Goal: Task Accomplishment & Management: Complete application form

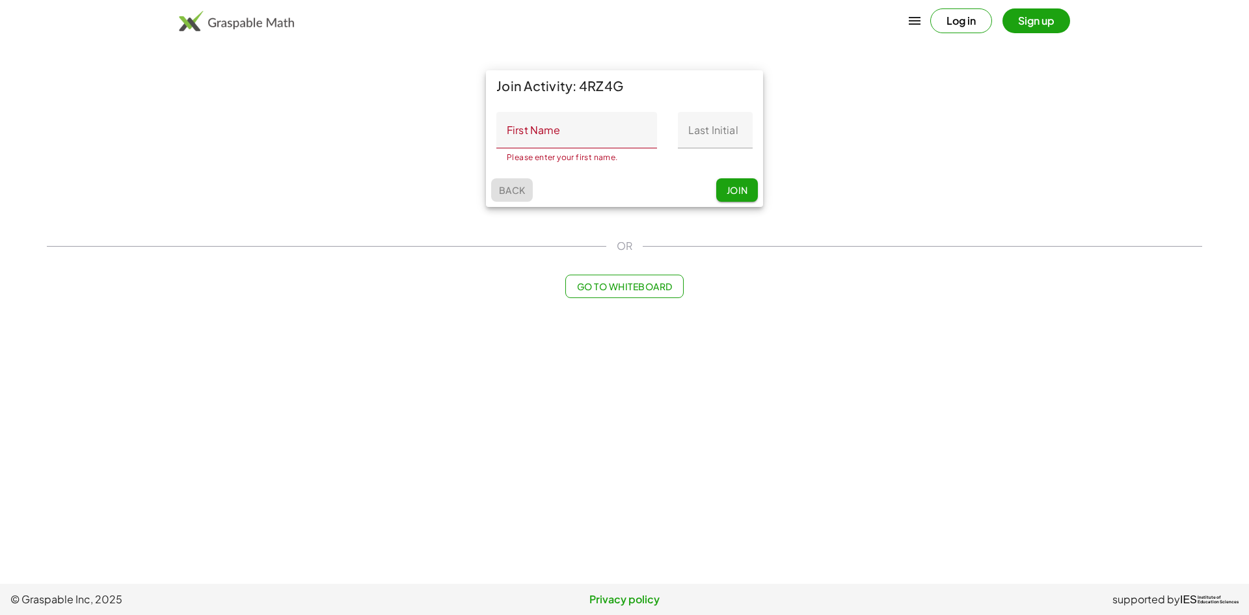
click at [513, 192] on span "Back" at bounding box center [511, 190] width 27 height 12
click at [613, 284] on span "Go to Whiteboard" at bounding box center [624, 286] width 96 height 12
click at [1029, 12] on button "Sign up" at bounding box center [1036, 20] width 68 height 25
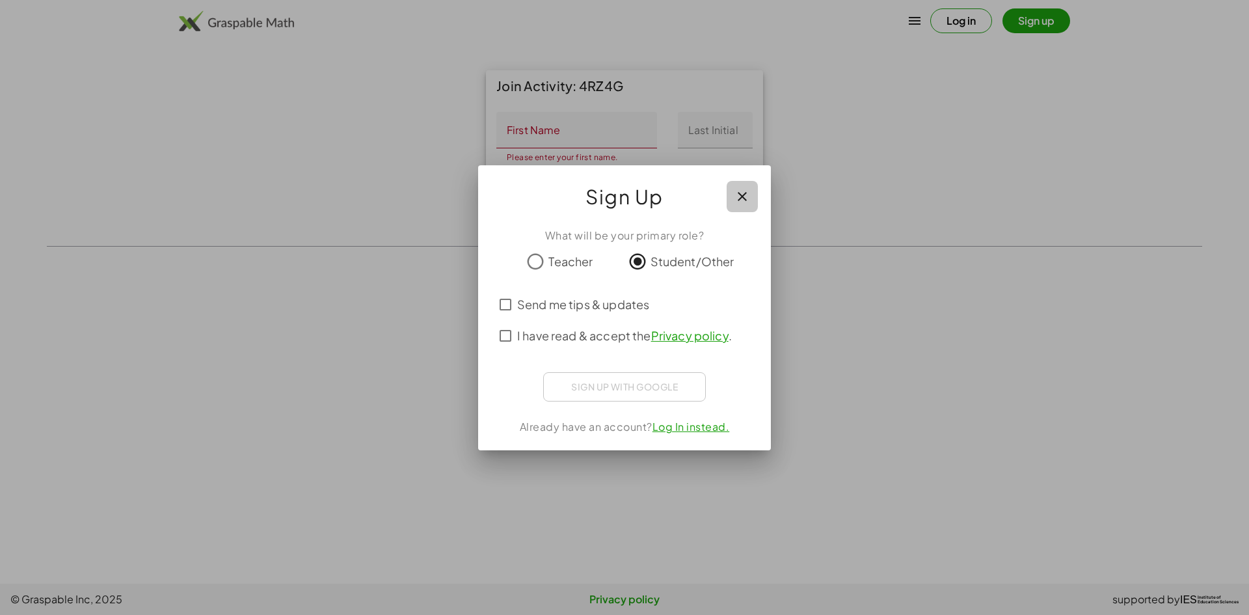
click at [739, 199] on icon "button" at bounding box center [742, 197] width 16 height 16
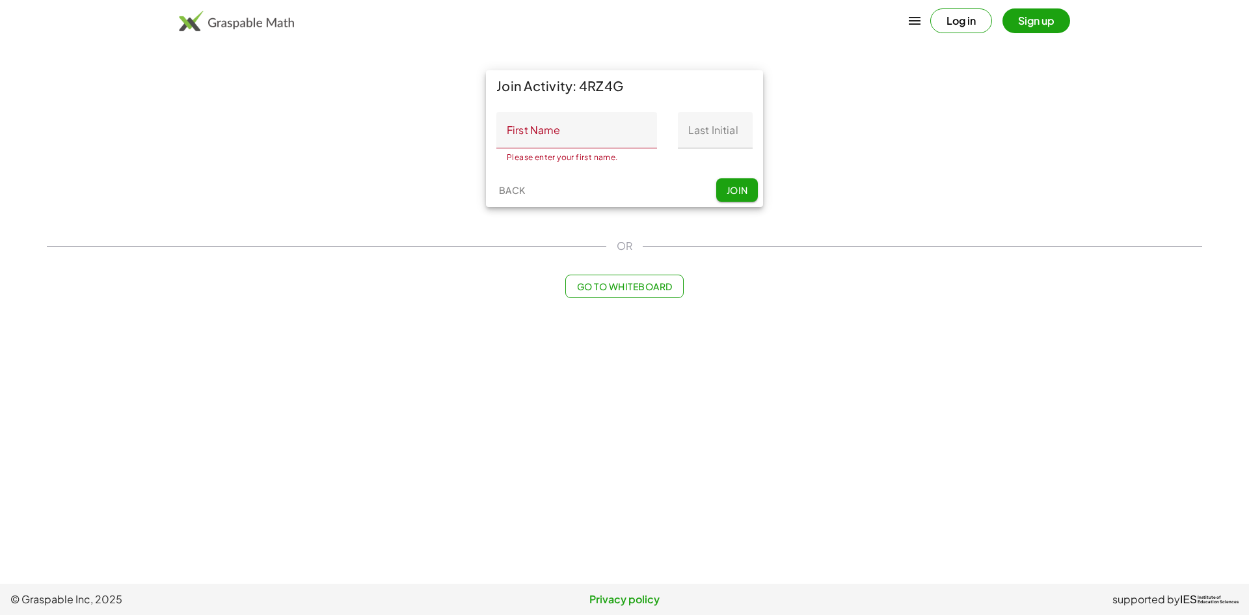
click at [573, 148] on div "Please enter your first name. 0 / 20" at bounding box center [576, 155] width 161 height 14
click at [573, 135] on input "First Name" at bounding box center [576, 130] width 161 height 36
type input "********"
click at [688, 120] on input "Last Initial" at bounding box center [715, 130] width 75 height 36
type input "*"
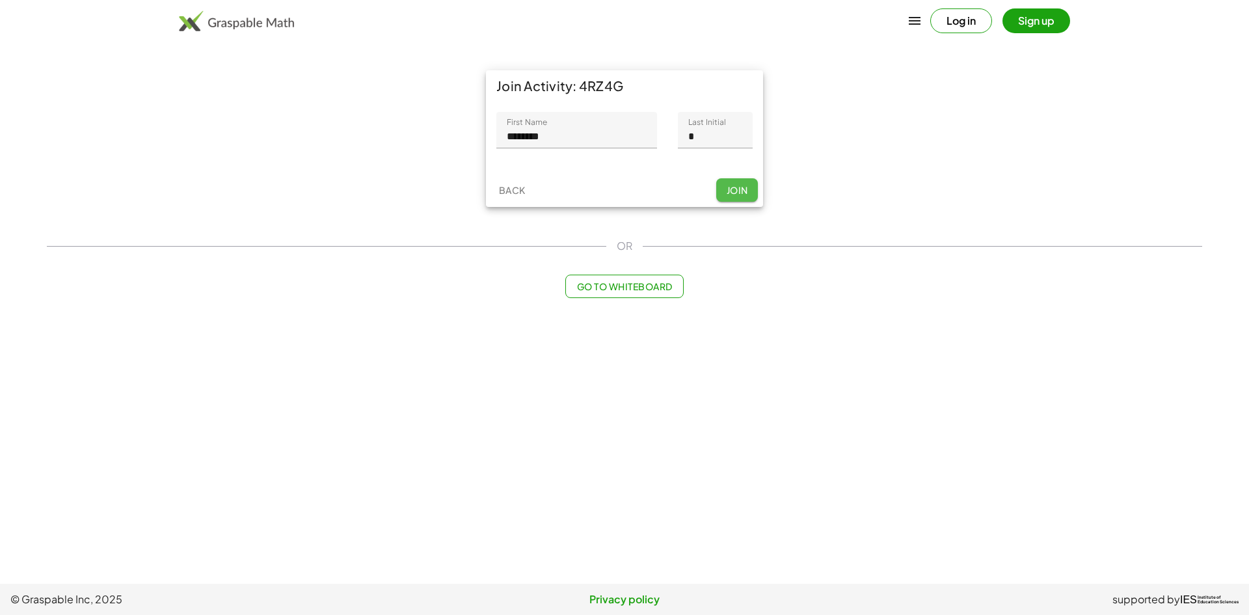
click at [732, 192] on span "Join" at bounding box center [736, 190] width 21 height 12
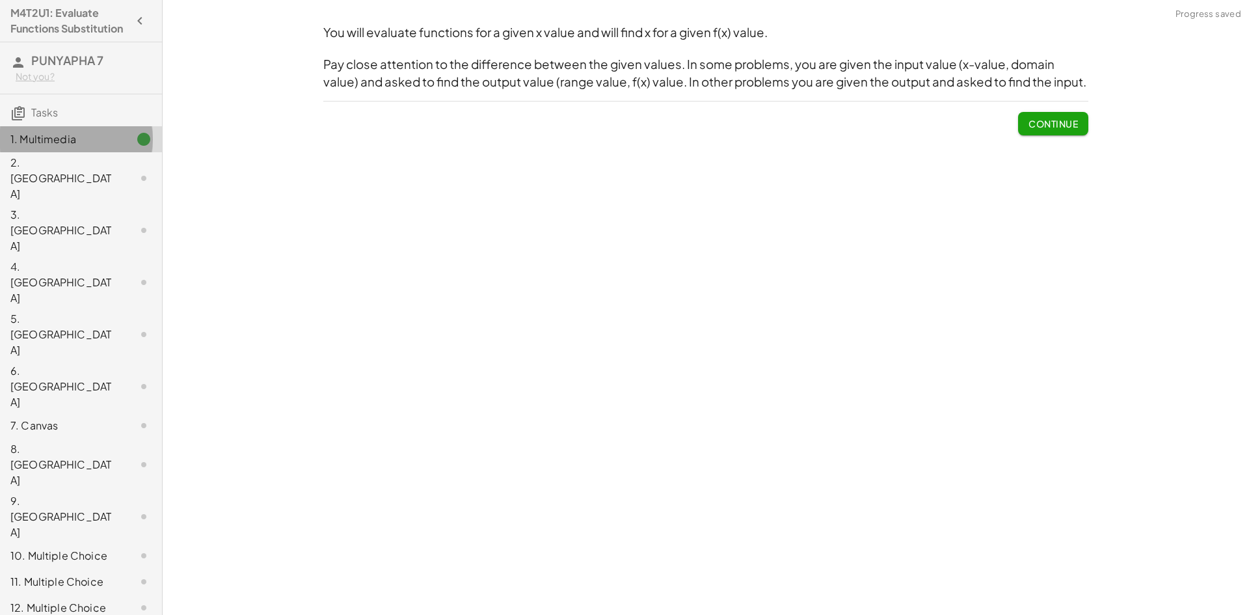
click at [122, 152] on div "1. Multimedia" at bounding box center [81, 139] width 162 height 26
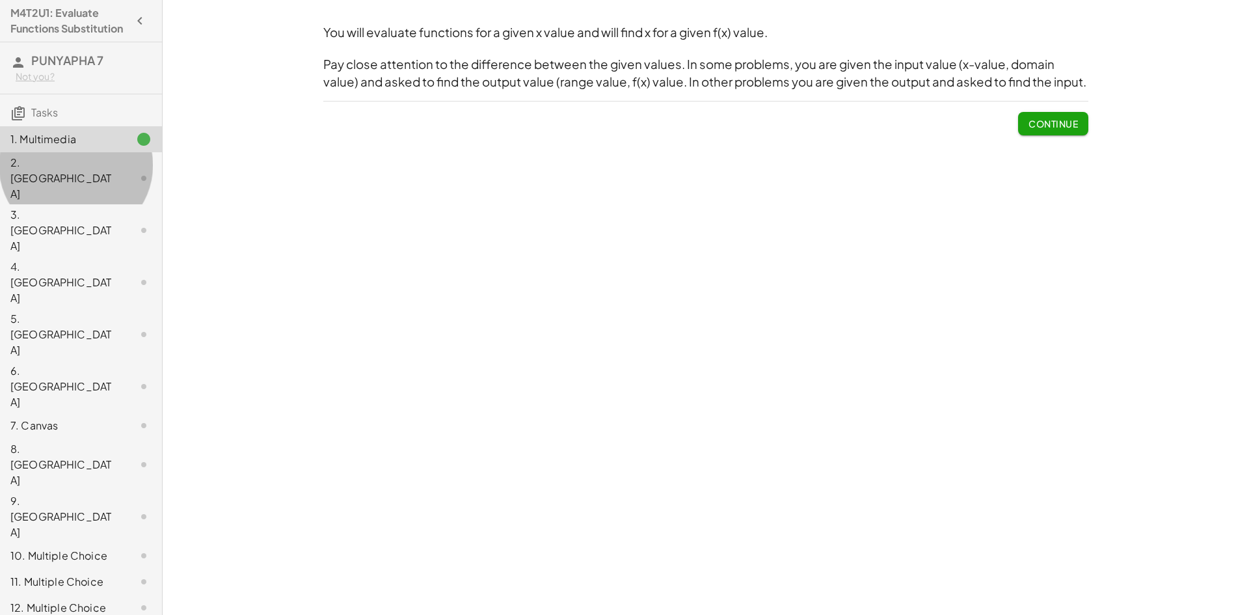
click at [122, 179] on div at bounding box center [133, 178] width 36 height 16
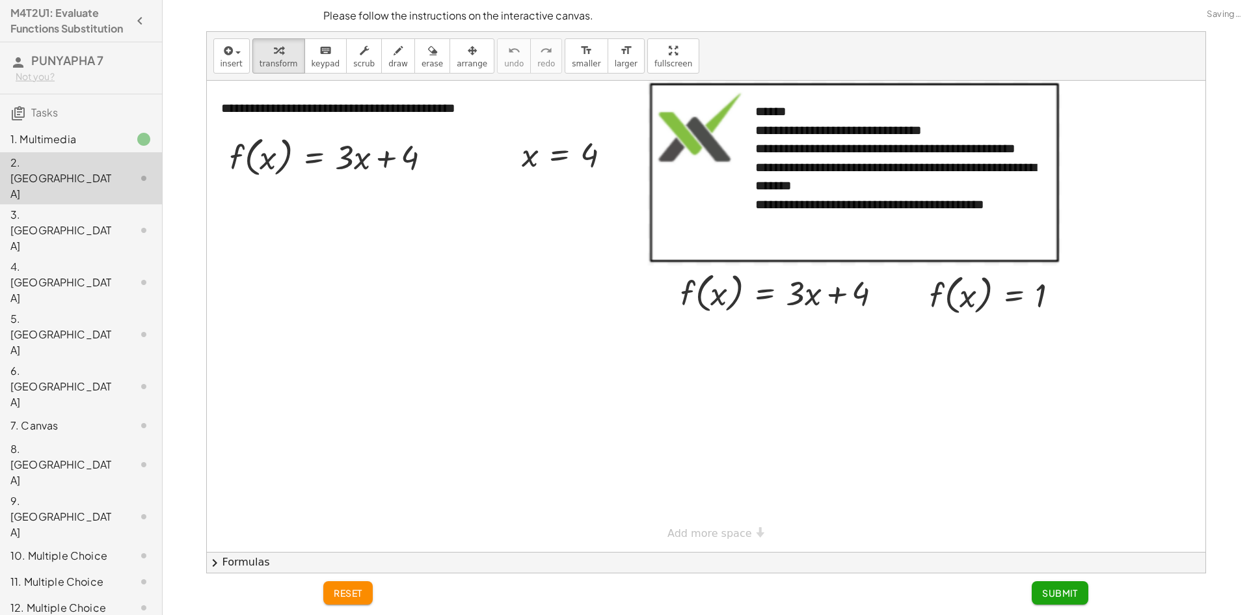
click at [117, 222] on div at bounding box center [133, 230] width 36 height 16
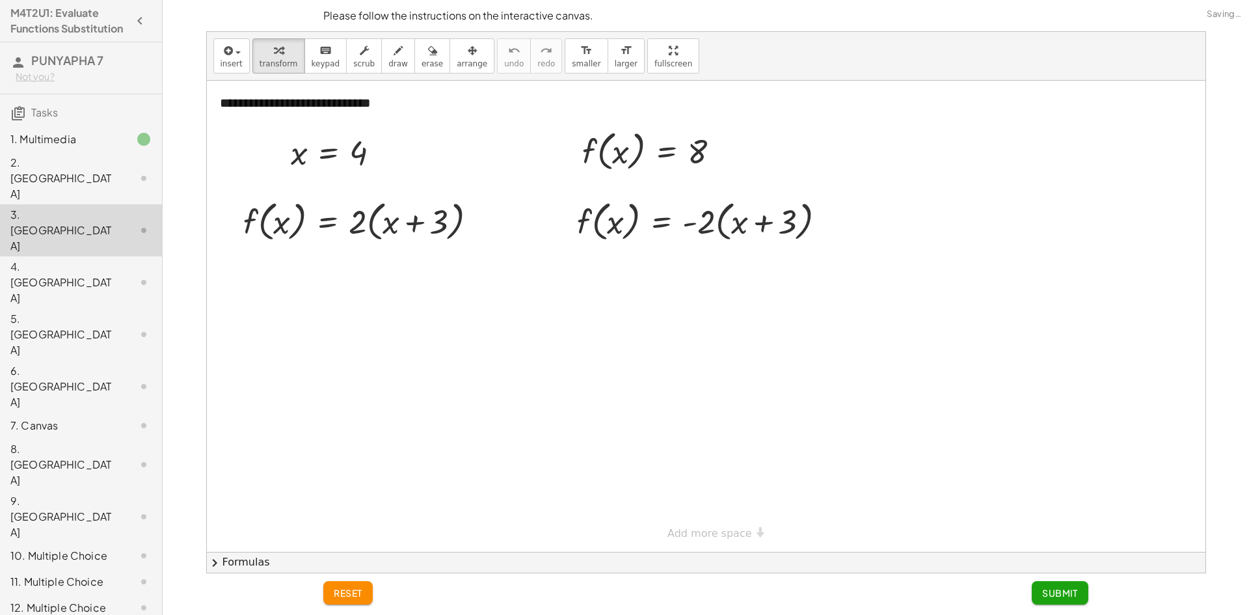
click at [96, 438] on div "6. [GEOGRAPHIC_DATA]" at bounding box center [81, 464] width 162 height 52
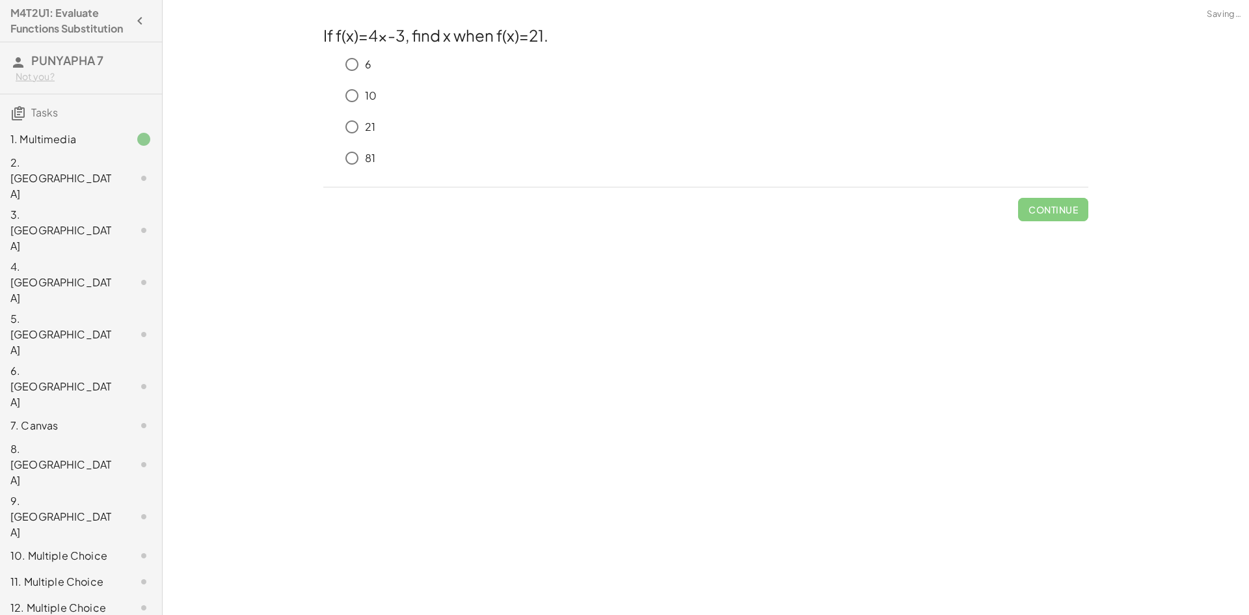
click at [90, 574] on div "11. Multiple Choice" at bounding box center [62, 582] width 105 height 16
click at [96, 568] on div "11. Multiple Choice" at bounding box center [81, 581] width 162 height 26
click at [98, 548] on div "10. Multiple Choice" at bounding box center [62, 556] width 105 height 16
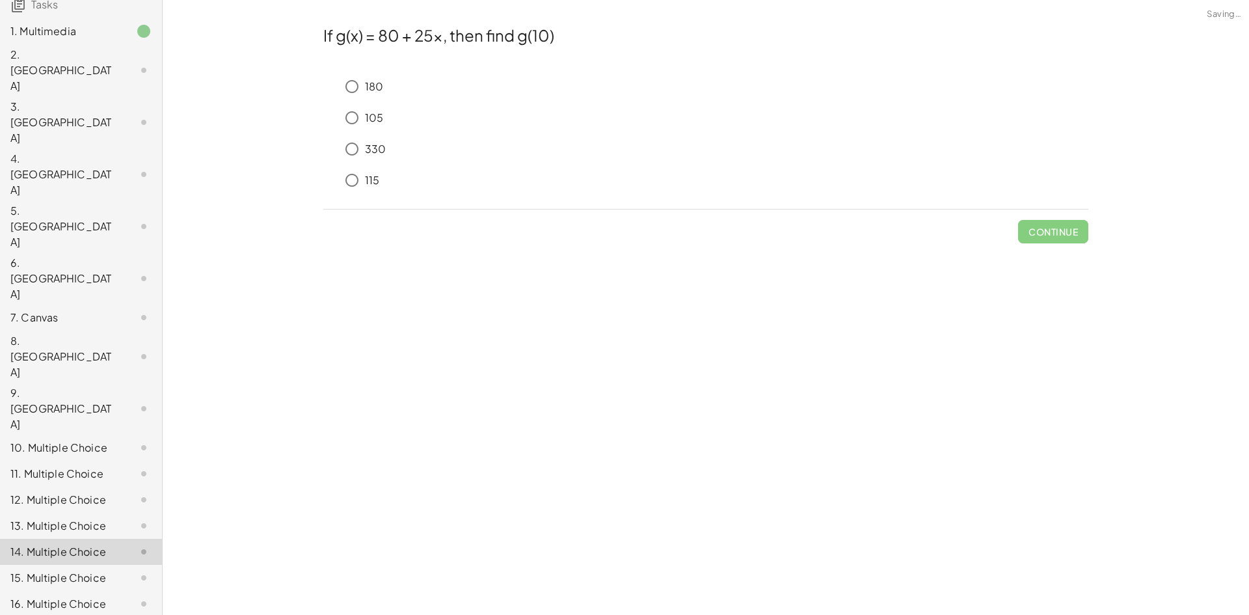
scroll to position [245, 0]
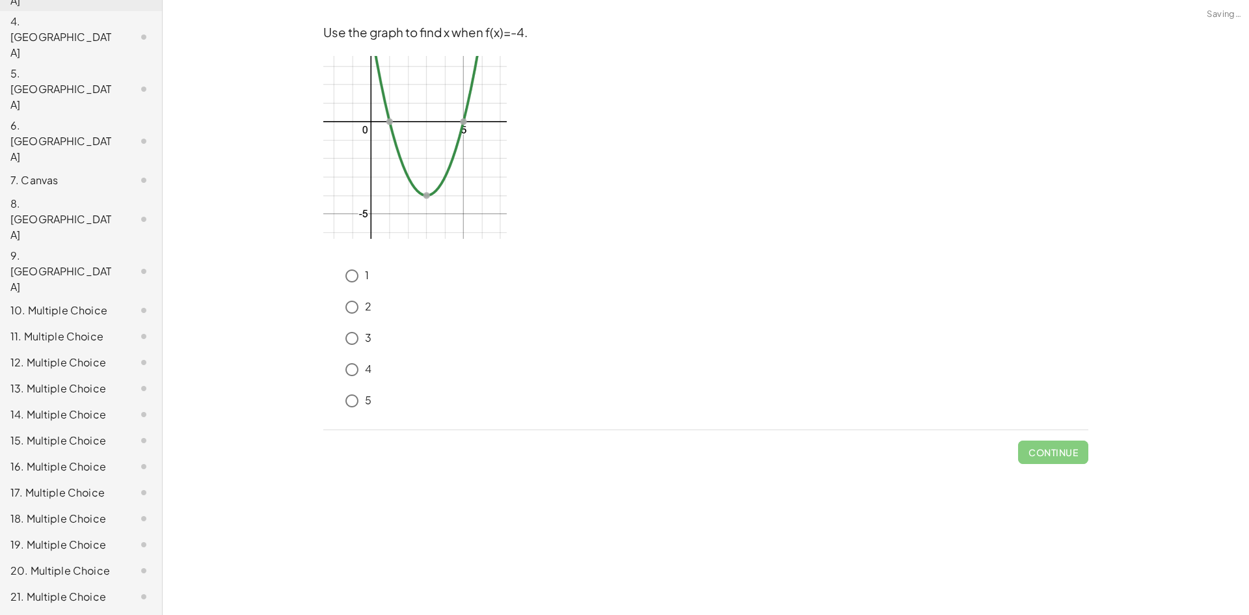
click at [66, 614] on div "22. Multiple Choice" at bounding box center [62, 623] width 105 height 16
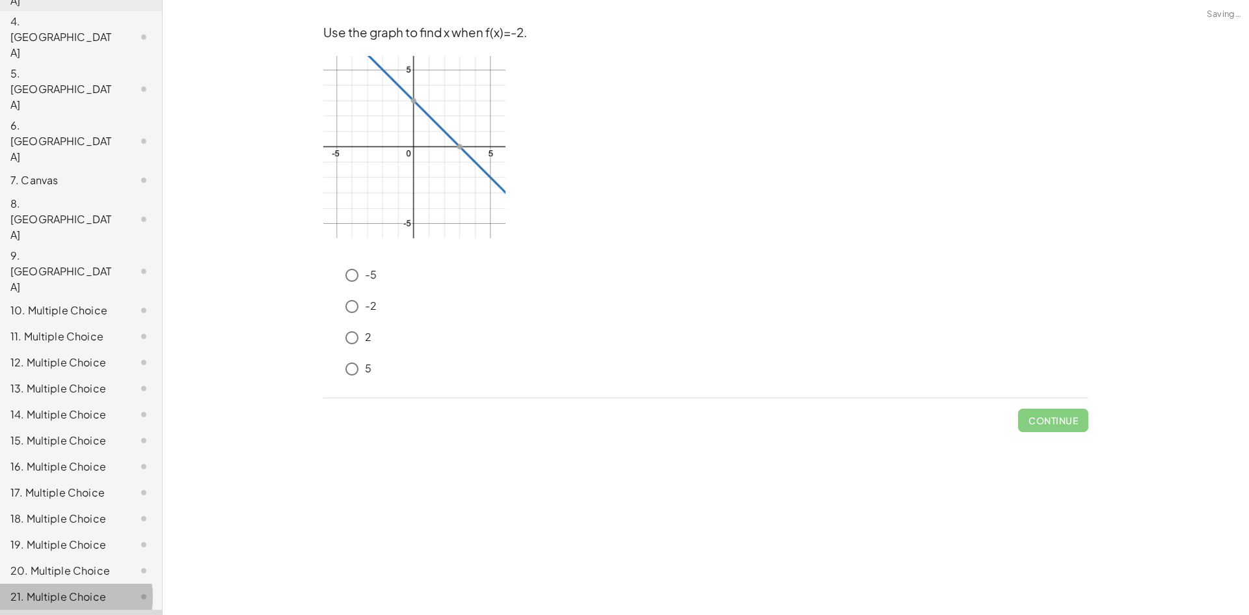
click at [74, 589] on div "21. Multiple Choice" at bounding box center [62, 597] width 105 height 16
click at [72, 537] on div "19. Multiple Choice" at bounding box center [62, 545] width 105 height 16
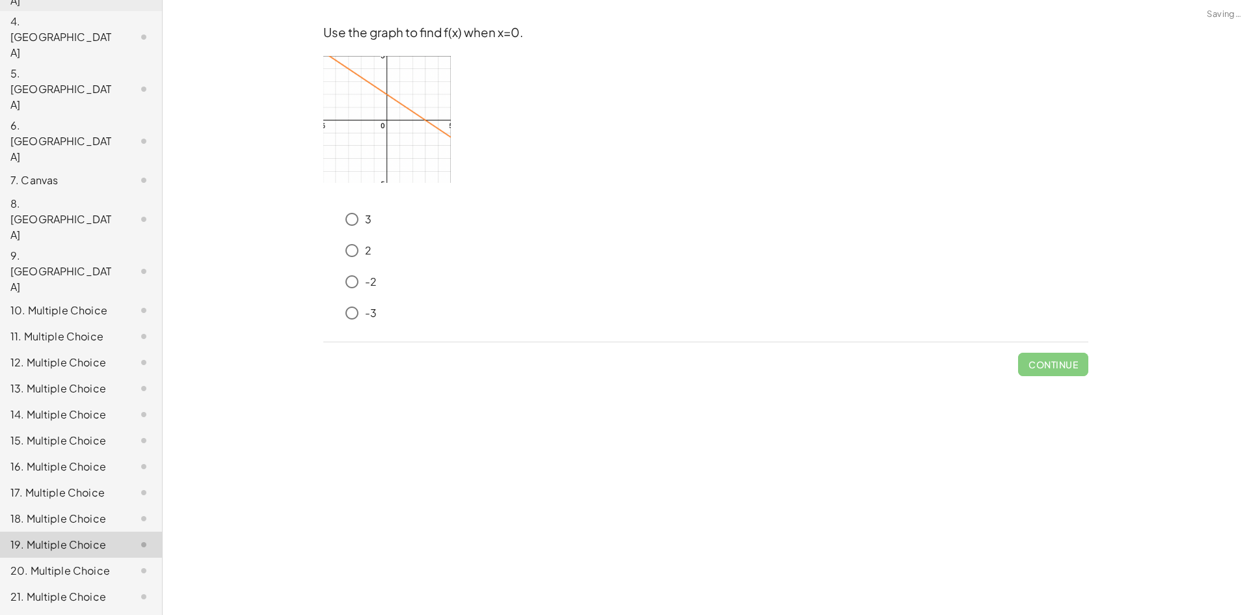
scroll to position [0, 0]
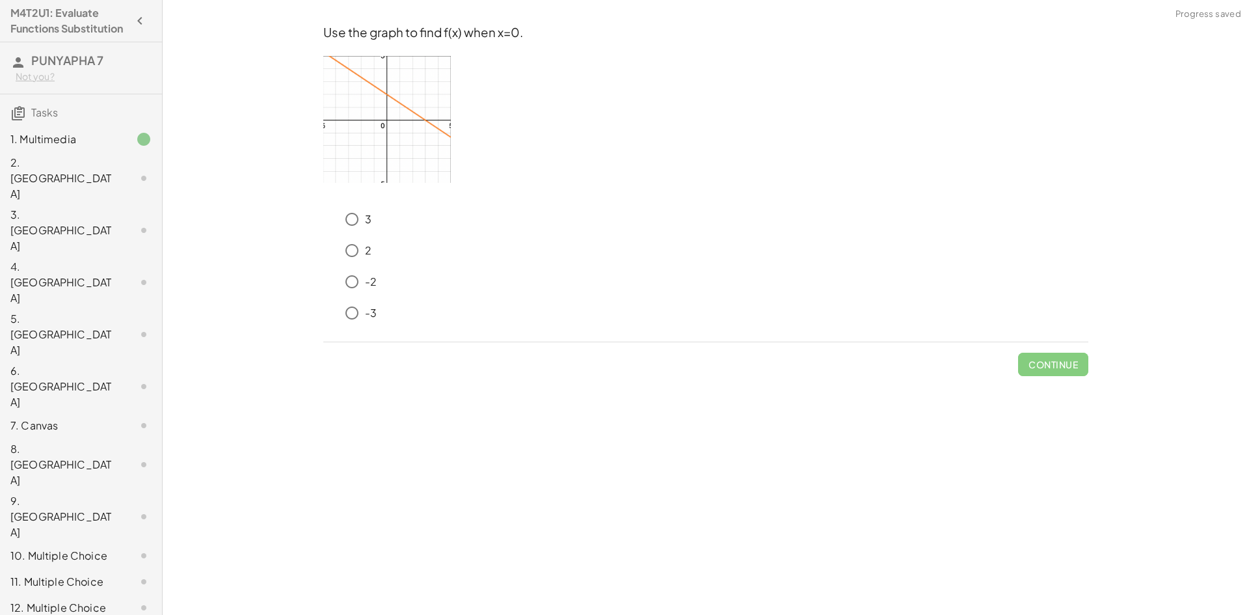
click at [66, 147] on div "1. Multimedia" at bounding box center [62, 139] width 105 height 16
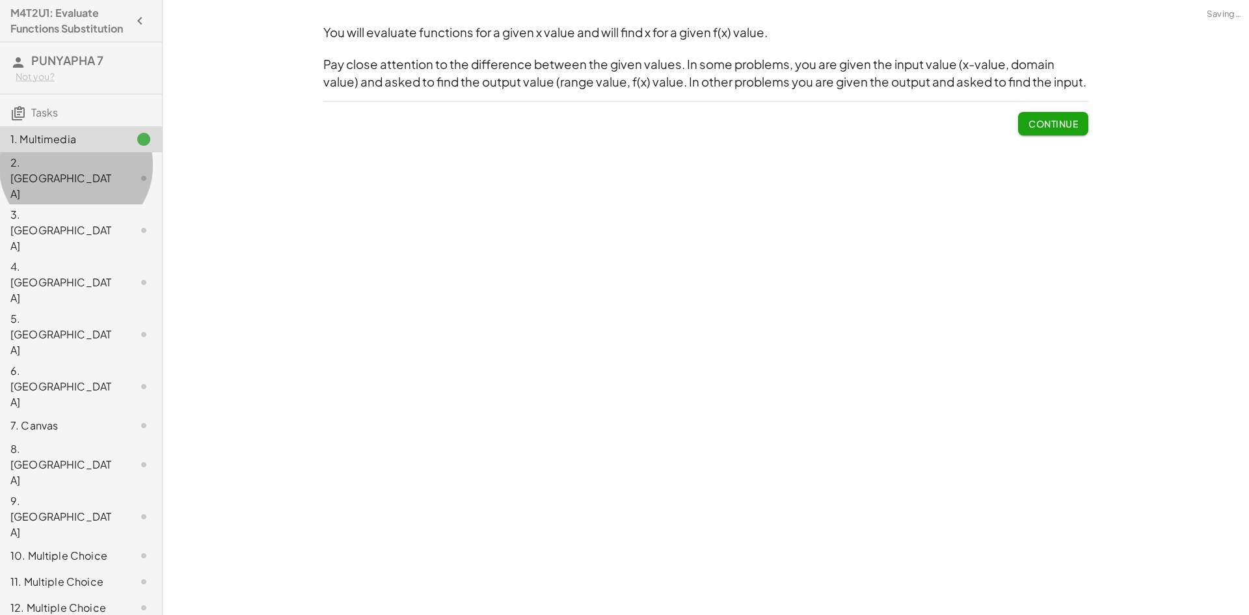
click at [71, 185] on div "2. [GEOGRAPHIC_DATA]" at bounding box center [62, 178] width 105 height 47
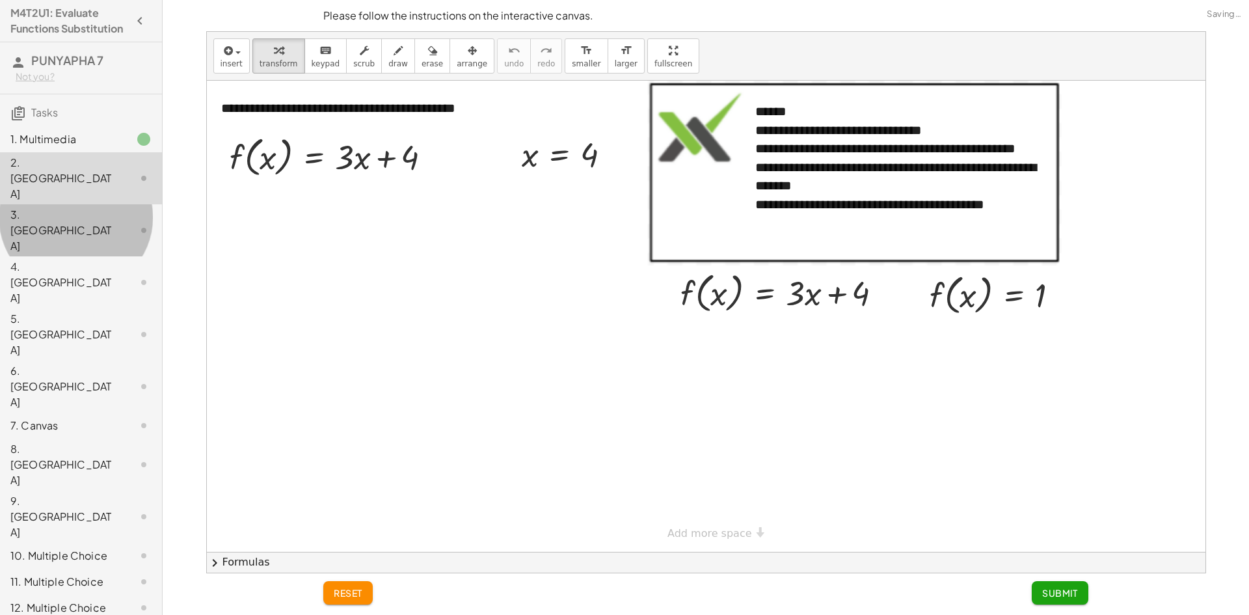
click at [20, 207] on div "3. [GEOGRAPHIC_DATA]" at bounding box center [62, 230] width 105 height 47
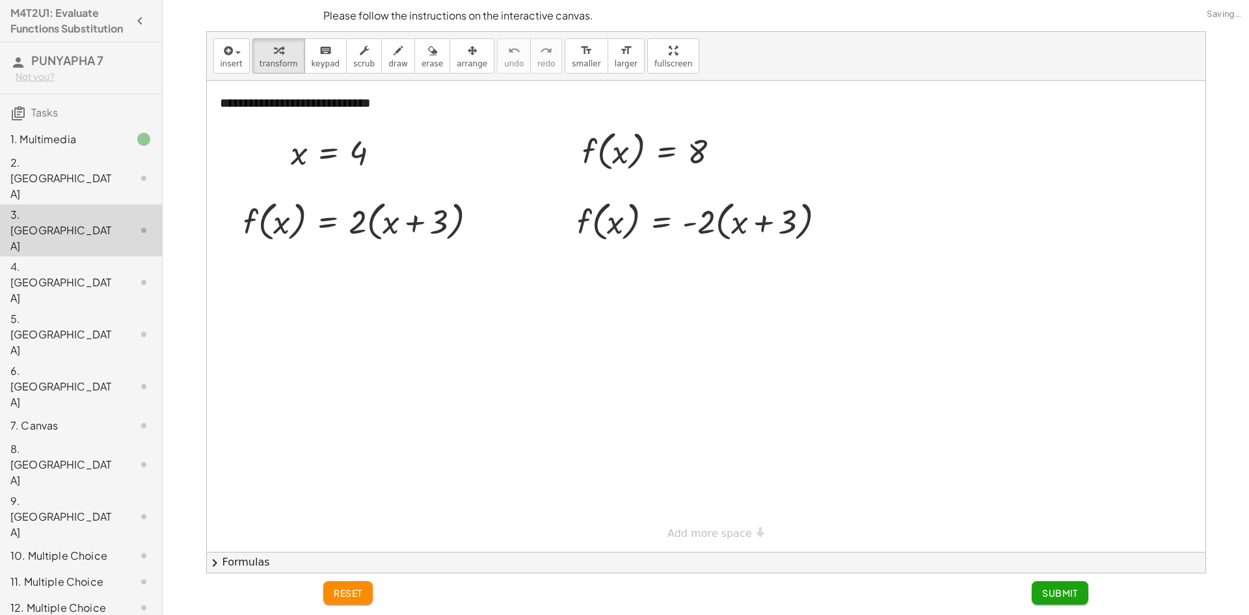
click at [44, 147] on div "1. Multimedia" at bounding box center [62, 139] width 105 height 16
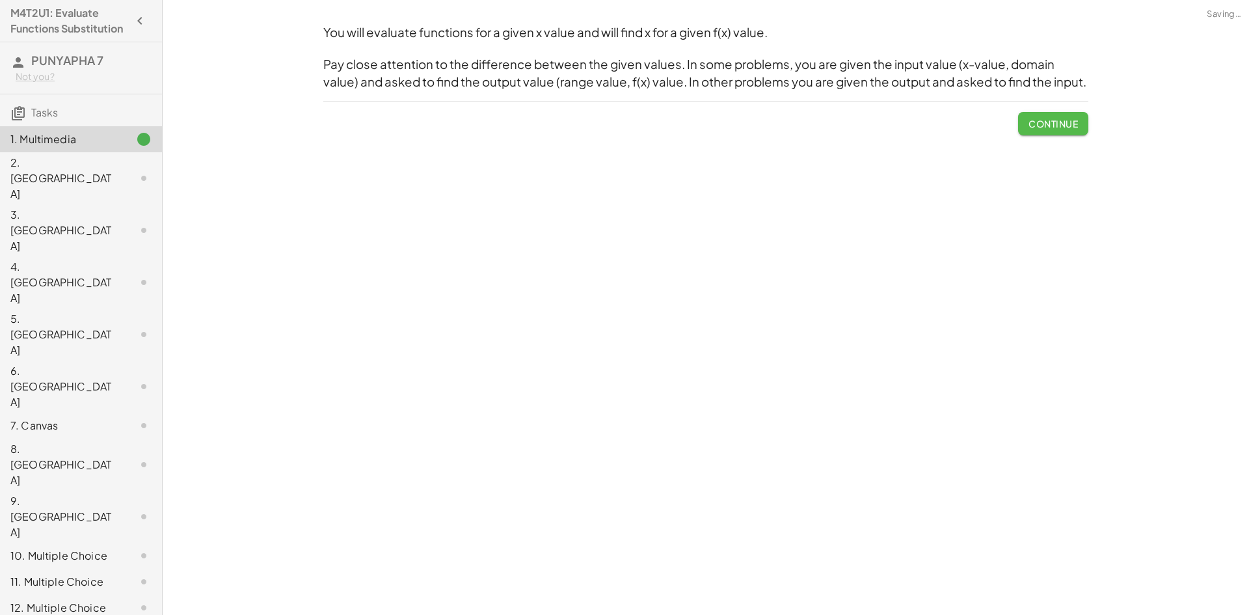
click at [1054, 113] on button "Continue" at bounding box center [1053, 123] width 70 height 23
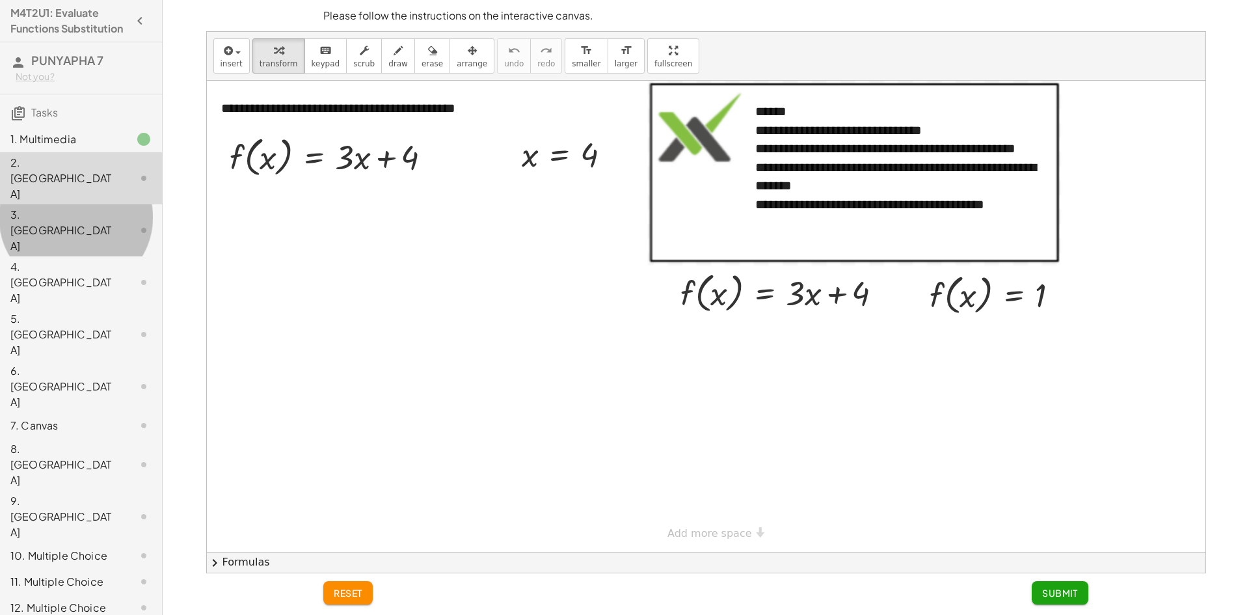
click at [115, 222] on div at bounding box center [133, 230] width 36 height 16
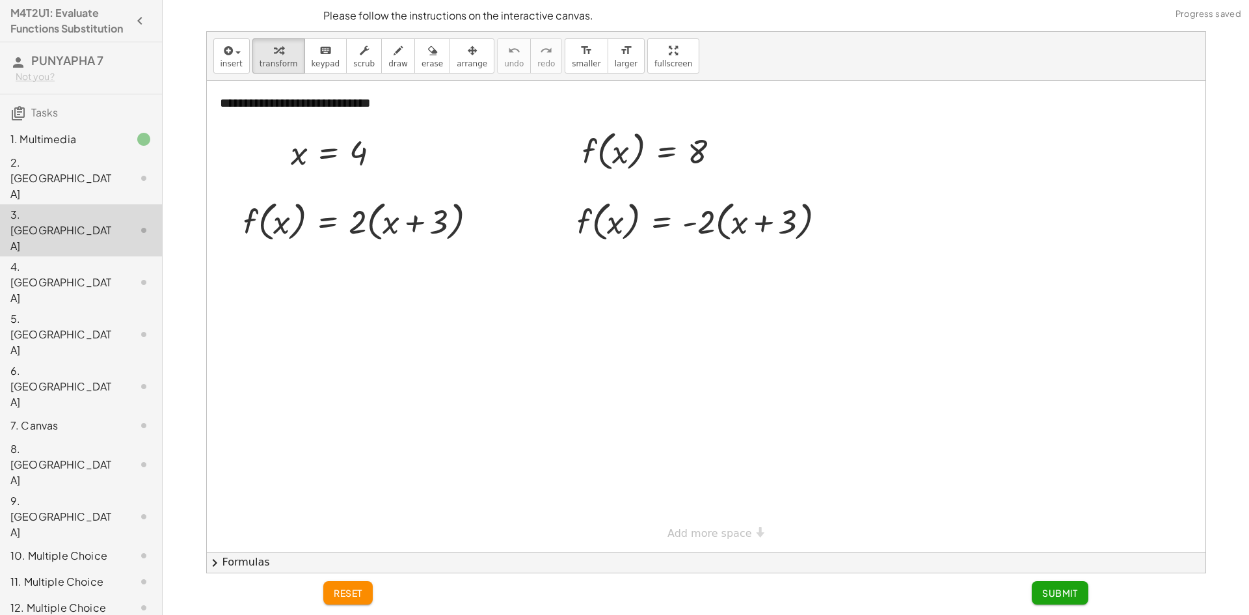
click at [115, 180] on div at bounding box center [133, 178] width 36 height 16
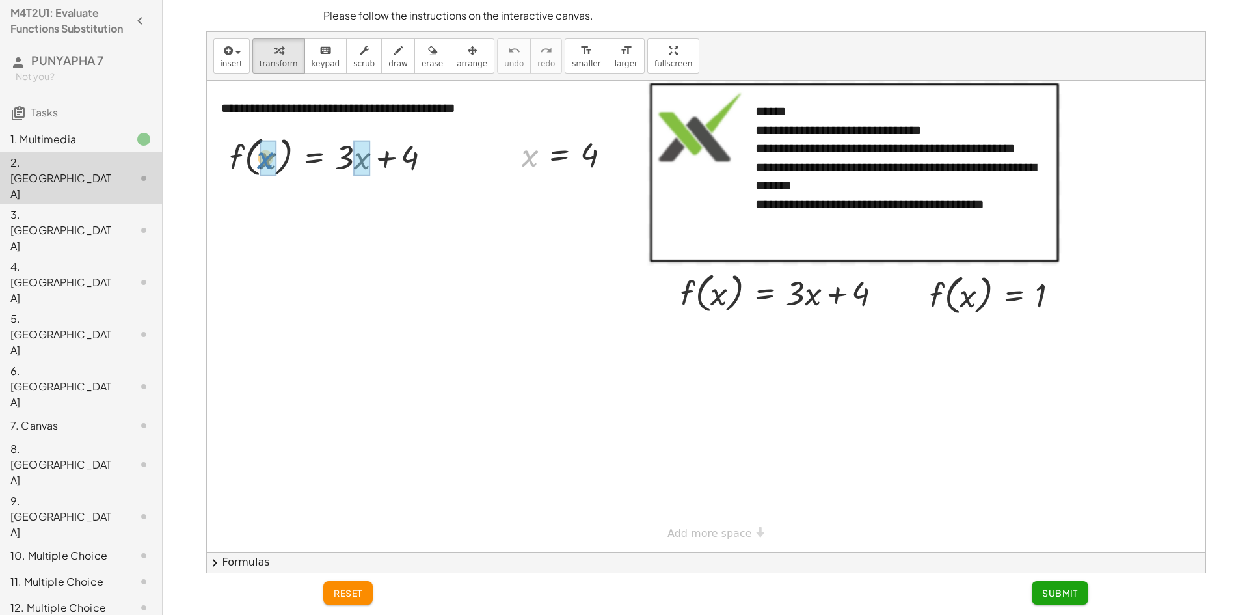
drag, startPoint x: 533, startPoint y: 165, endPoint x: 268, endPoint y: 167, distance: 264.7
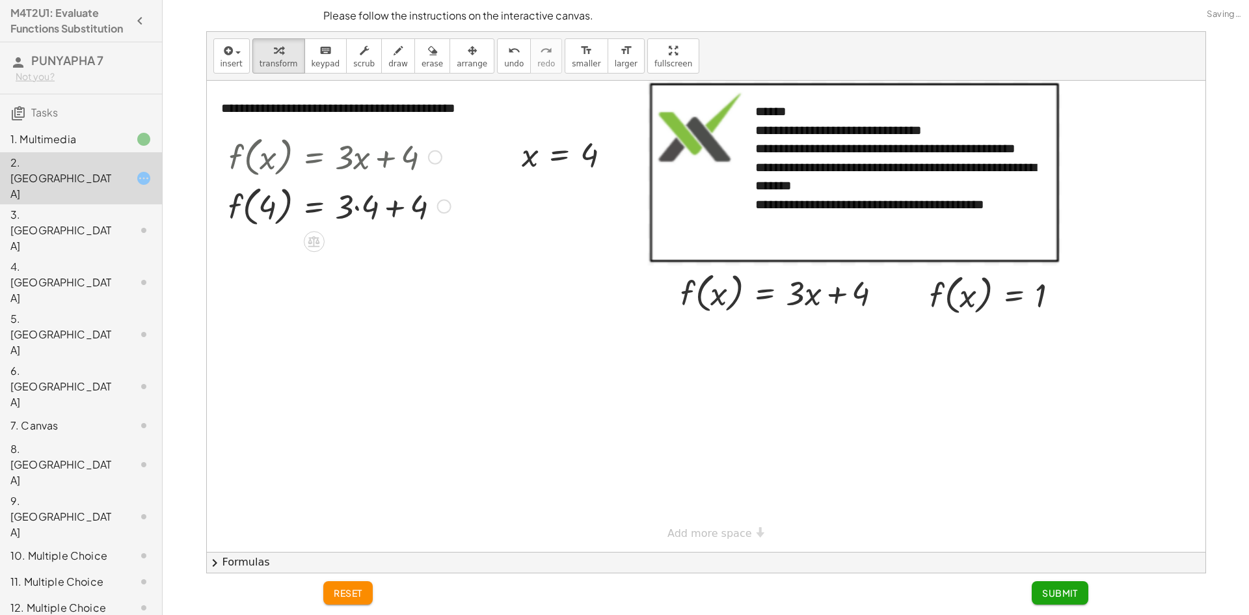
click at [374, 211] on div at bounding box center [339, 205] width 235 height 49
click at [378, 263] on div at bounding box center [339, 254] width 235 height 49
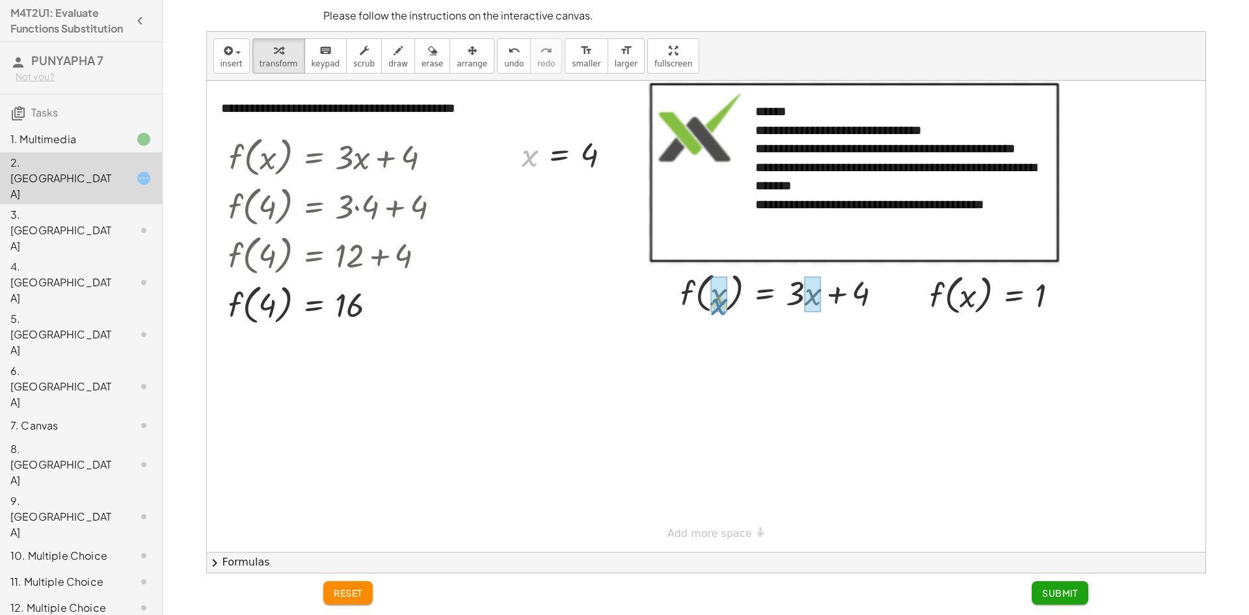
drag, startPoint x: 525, startPoint y: 165, endPoint x: 722, endPoint y: 310, distance: 244.7
click at [718, 313] on div "**********" at bounding box center [706, 316] width 998 height 471
click at [804, 300] on div at bounding box center [789, 291] width 235 height 49
click at [808, 300] on div at bounding box center [789, 291] width 235 height 49
click at [819, 299] on div at bounding box center [782, 291] width 220 height 49
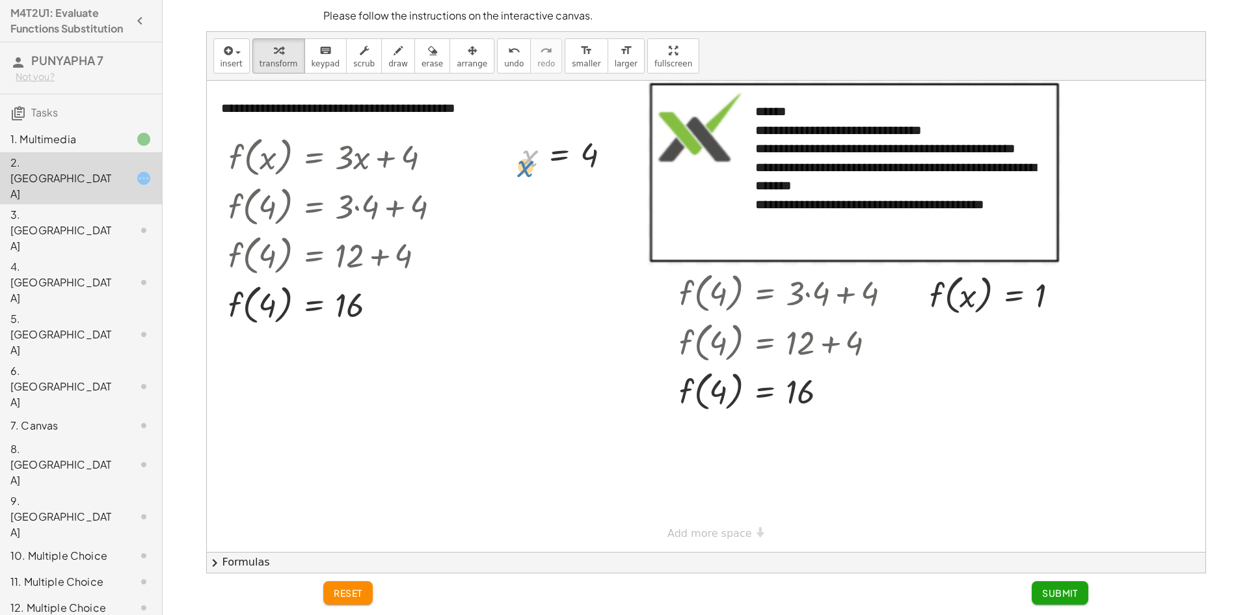
drag, startPoint x: 525, startPoint y: 162, endPoint x: 495, endPoint y: 168, distance: 30.5
click at [497, 70] on button "undo undo" at bounding box center [514, 55] width 34 height 35
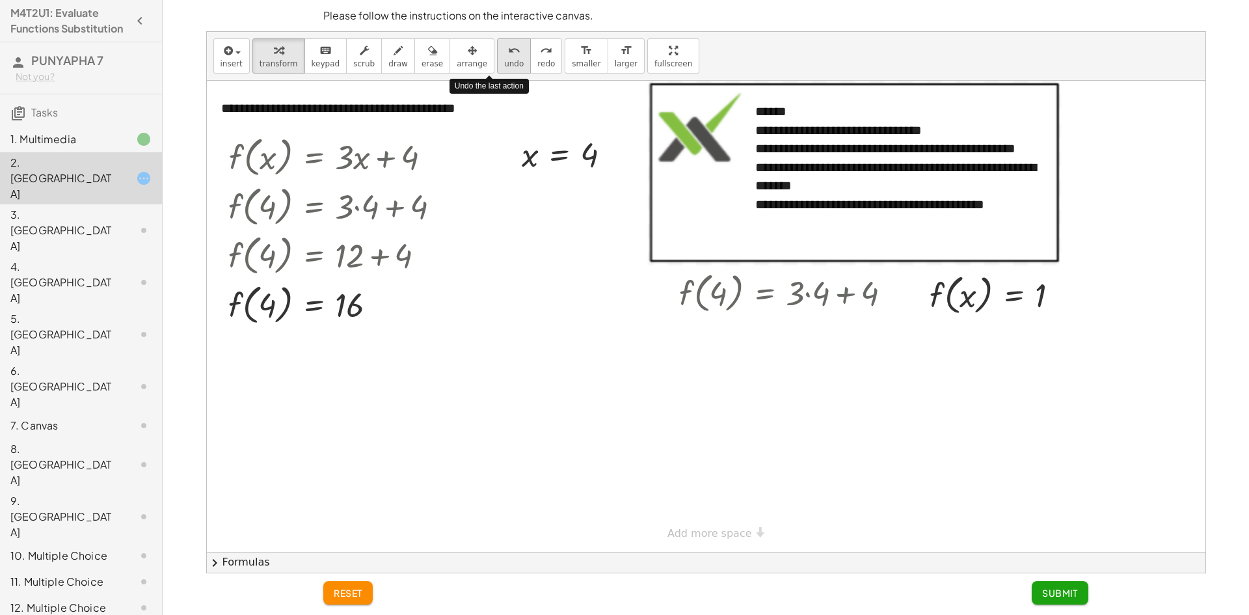
click at [504, 62] on span "undo" at bounding box center [514, 63] width 20 height 9
drag, startPoint x: 964, startPoint y: 300, endPoint x: 957, endPoint y: 300, distance: 7.2
click at [957, 300] on div at bounding box center [999, 293] width 153 height 49
drag, startPoint x: 1046, startPoint y: 289, endPoint x: 727, endPoint y: 292, distance: 318.7
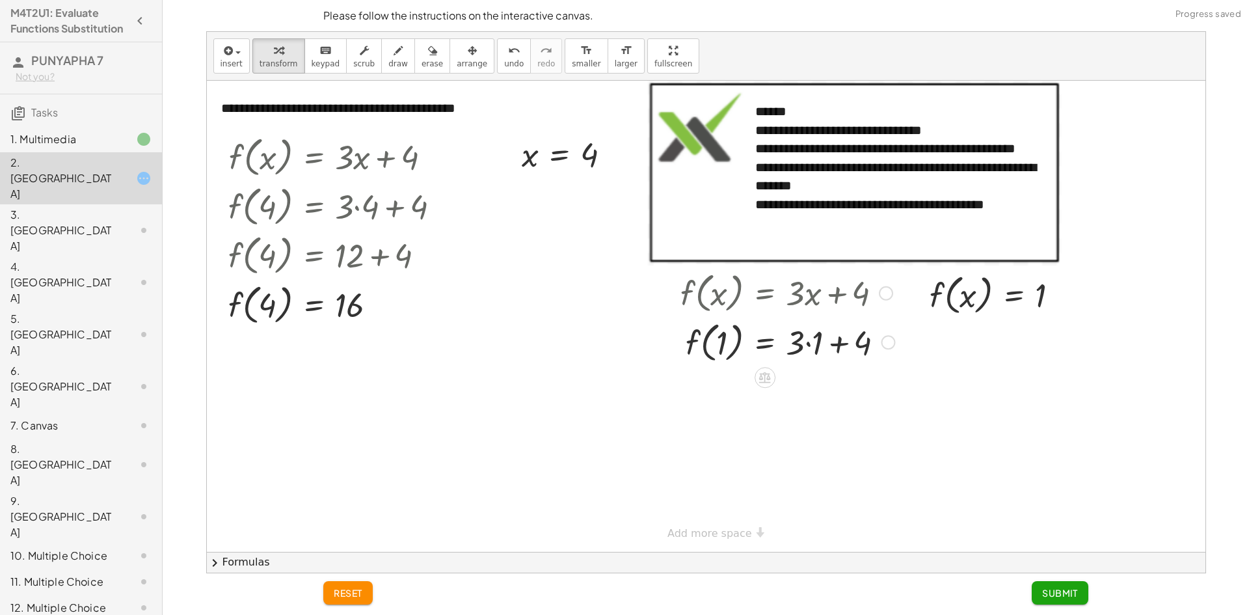
click at [795, 351] on div at bounding box center [787, 341] width 227 height 49
click at [809, 347] on div at bounding box center [787, 341] width 227 height 49
click at [711, 390] on div at bounding box center [787, 389] width 227 height 49
drag, startPoint x: 717, startPoint y: 389, endPoint x: 760, endPoint y: 388, distance: 42.9
click at [717, 389] on div at bounding box center [787, 389] width 227 height 49
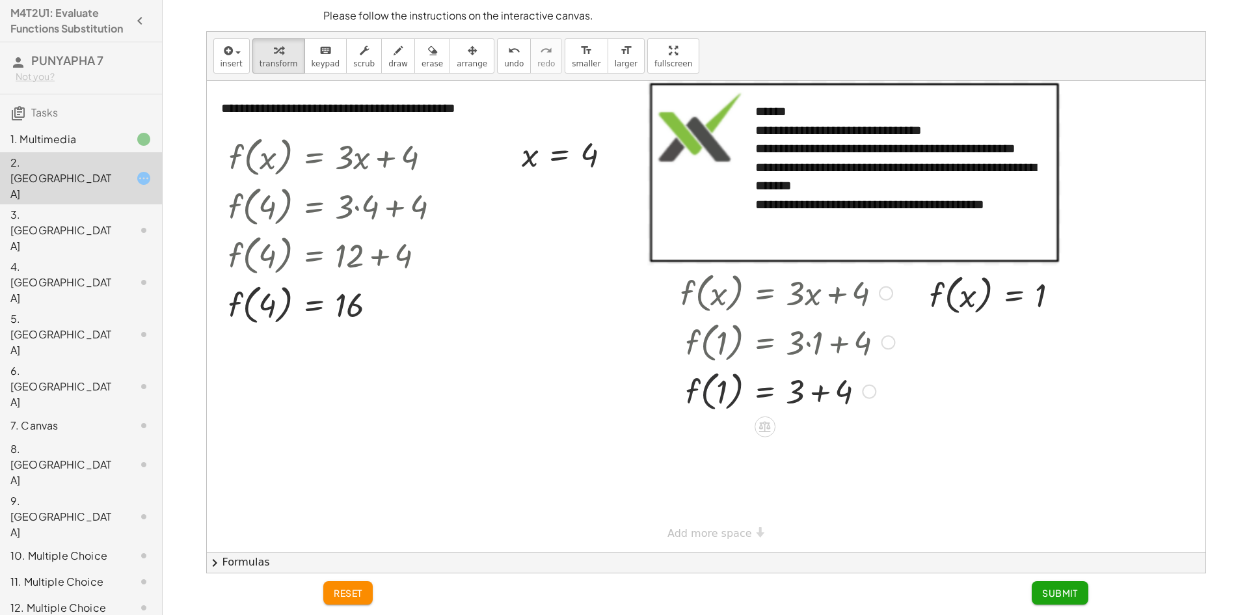
click at [714, 386] on div at bounding box center [787, 389] width 227 height 49
click at [693, 395] on div at bounding box center [787, 389] width 227 height 49
drag, startPoint x: 691, startPoint y: 393, endPoint x: 770, endPoint y: 394, distance: 79.3
click at [695, 393] on div at bounding box center [787, 389] width 227 height 49
drag, startPoint x: 589, startPoint y: 155, endPoint x: 572, endPoint y: 152, distance: 16.6
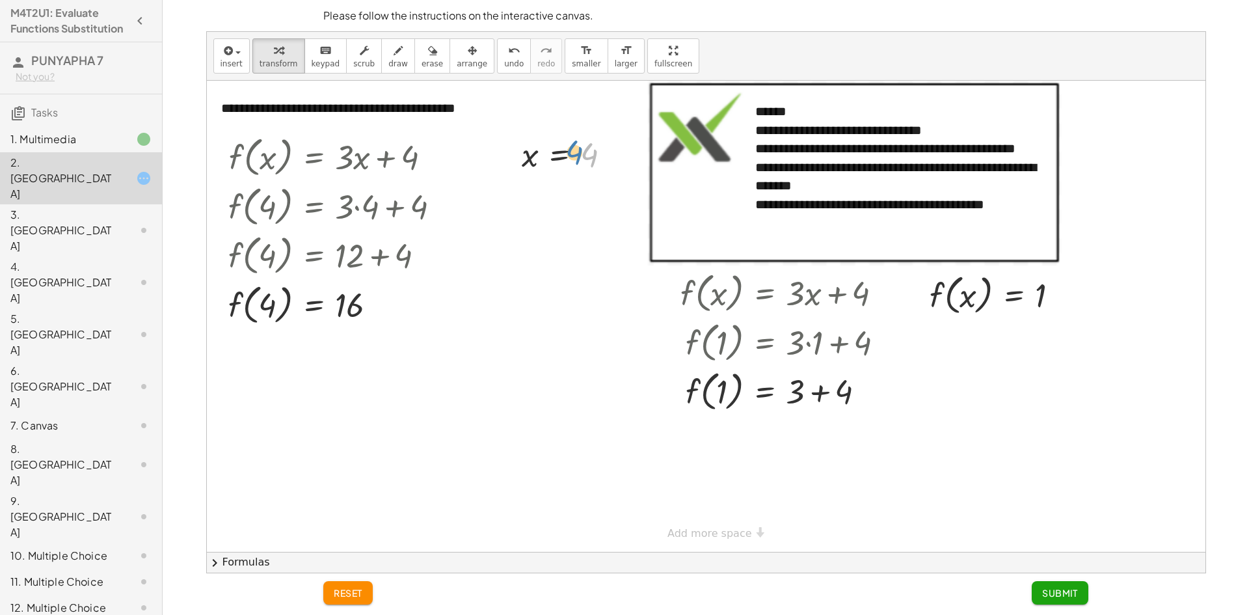
click at [572, 152] on div at bounding box center [571, 154] width 113 height 43
click at [842, 390] on div at bounding box center [787, 389] width 227 height 49
drag, startPoint x: 840, startPoint y: 390, endPoint x: 741, endPoint y: 400, distance: 98.7
click at [741, 400] on div at bounding box center [787, 389] width 227 height 49
click at [875, 445] on div at bounding box center [780, 439] width 299 height 49
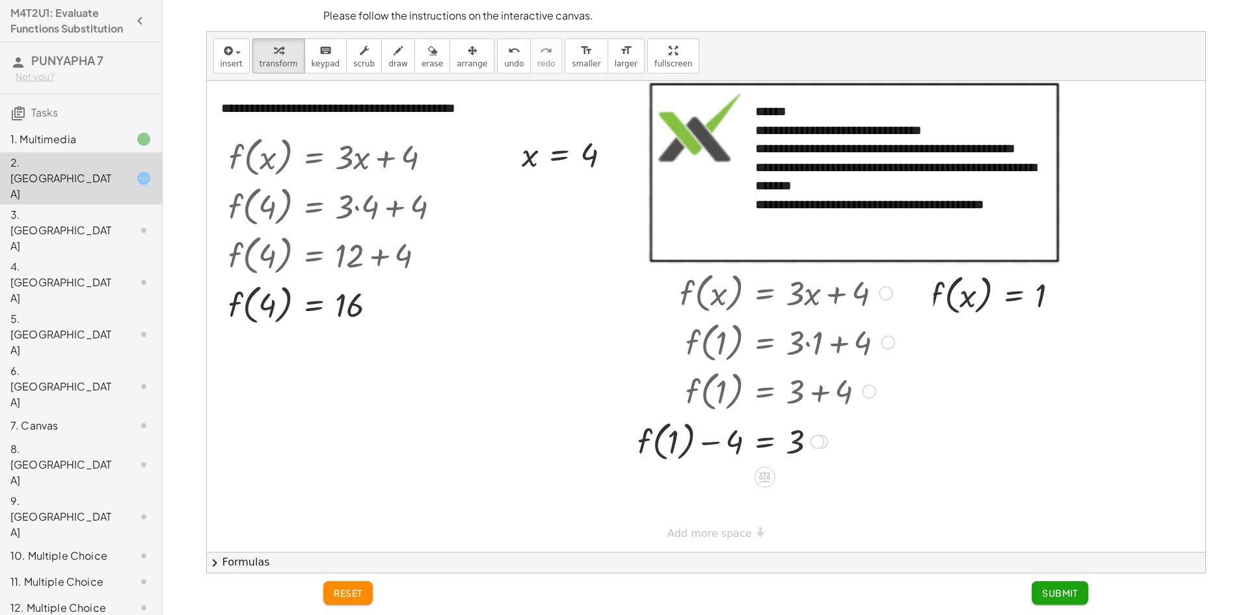
click at [764, 293] on div "f ( , x ) = + · 3 · x + 4 f ( , 1 ) = + · 3 · 1 + 4 f ( , 1 ) = + 3 + 4 + f ( ,…" at bounding box center [764, 293] width 0 height 0
click at [714, 486] on div at bounding box center [780, 488] width 299 height 49
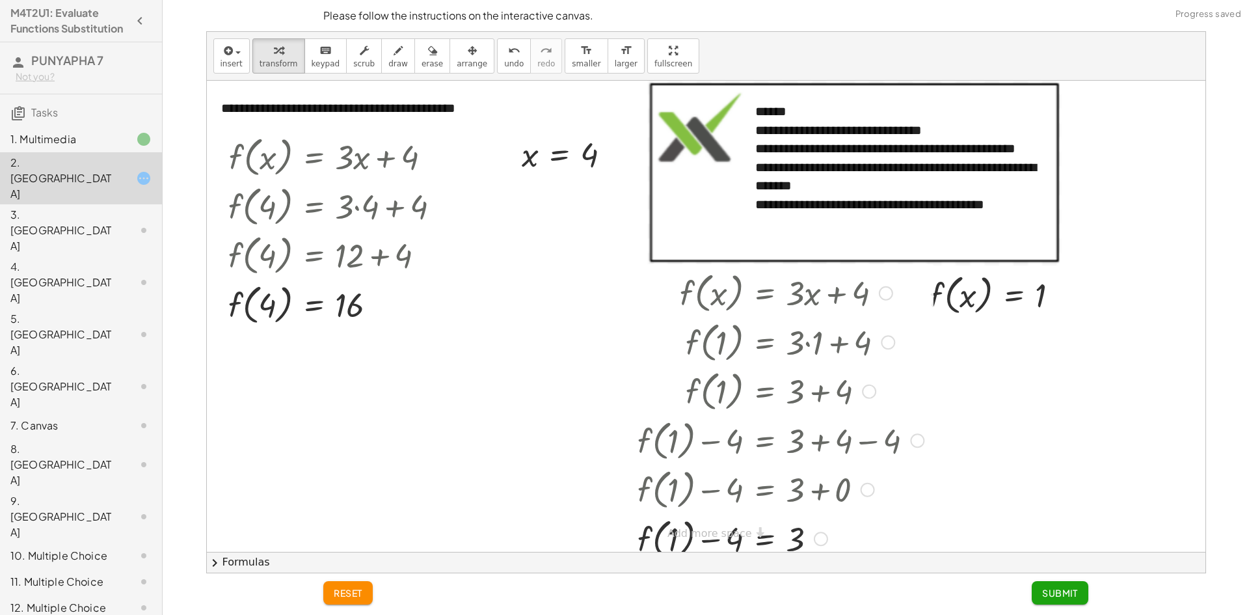
drag, startPoint x: 810, startPoint y: 488, endPoint x: 870, endPoint y: 425, distance: 86.9
click at [848, 614] on html "M4T2U1: Evaluate Functions Substitution PUNYAPHA 7 Not you? Tasks 1. Multimedia…" at bounding box center [624, 307] width 1249 height 615
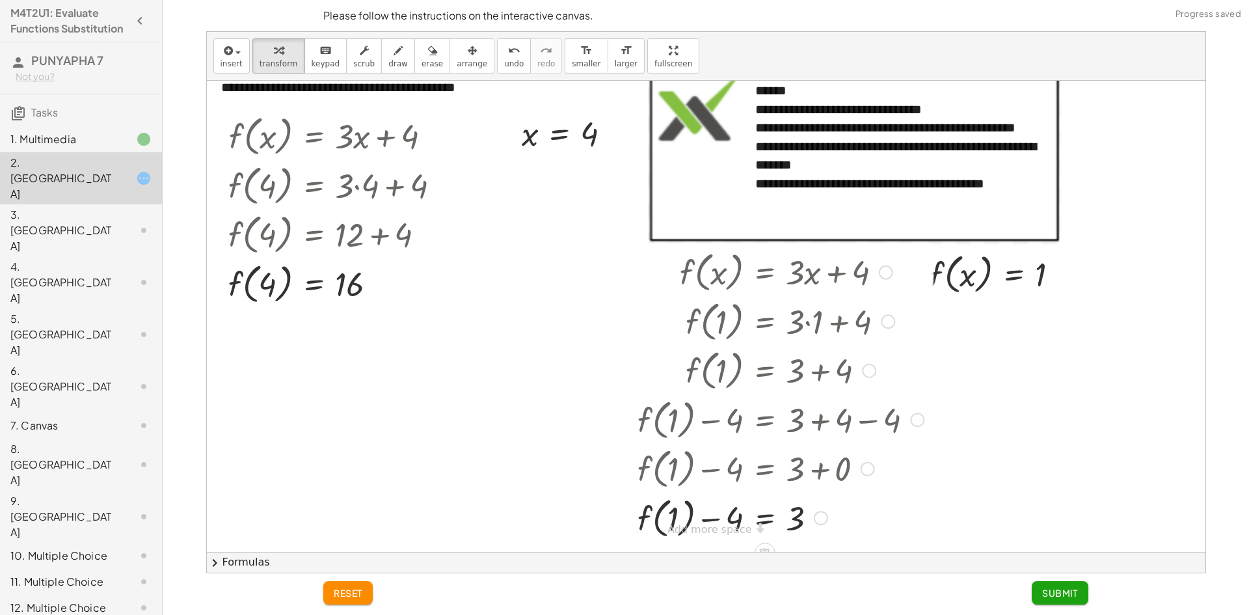
scroll to position [33, 0]
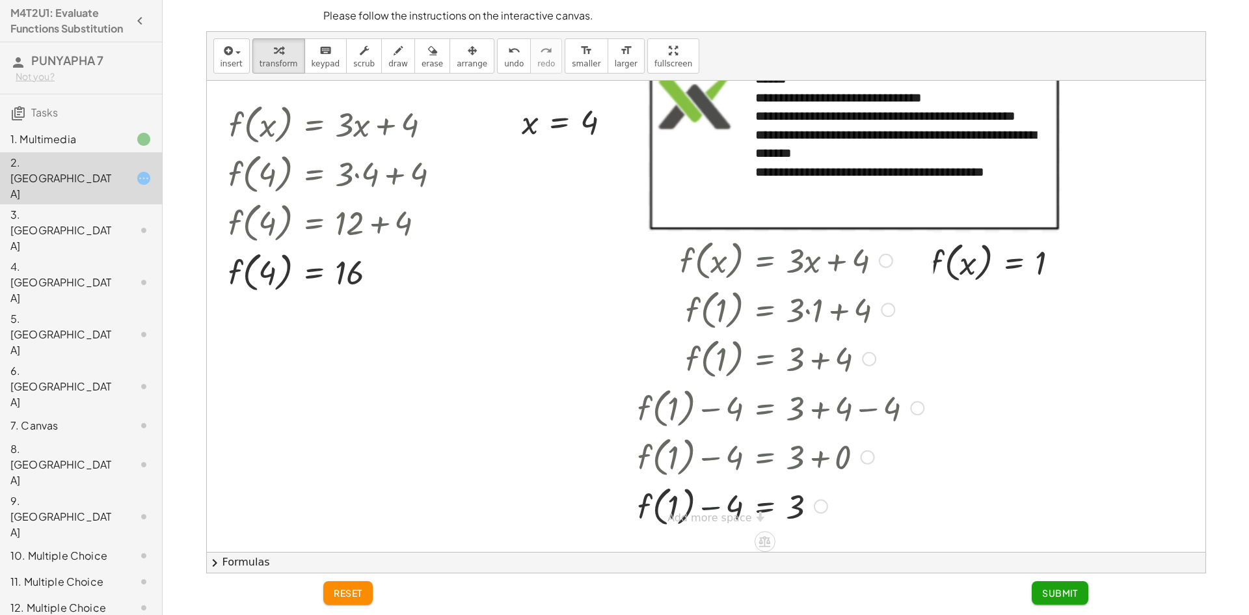
click at [702, 509] on div at bounding box center [780, 505] width 299 height 49
click at [335, 588] on span "reset" at bounding box center [348, 593] width 29 height 12
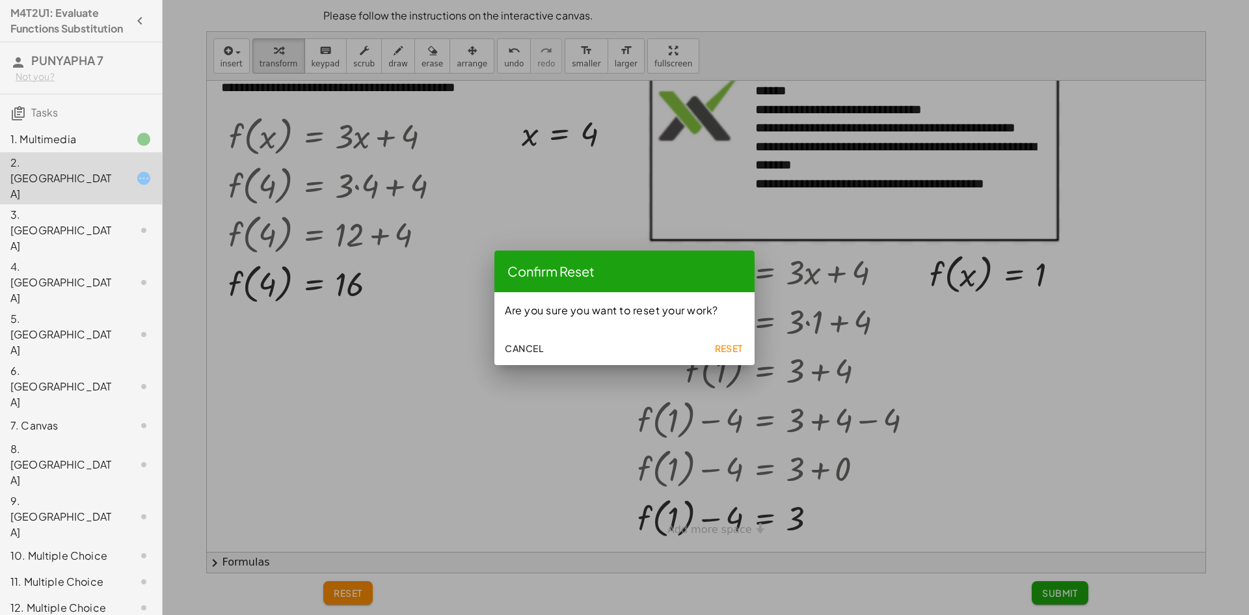
click at [722, 346] on span "Reset" at bounding box center [728, 348] width 29 height 12
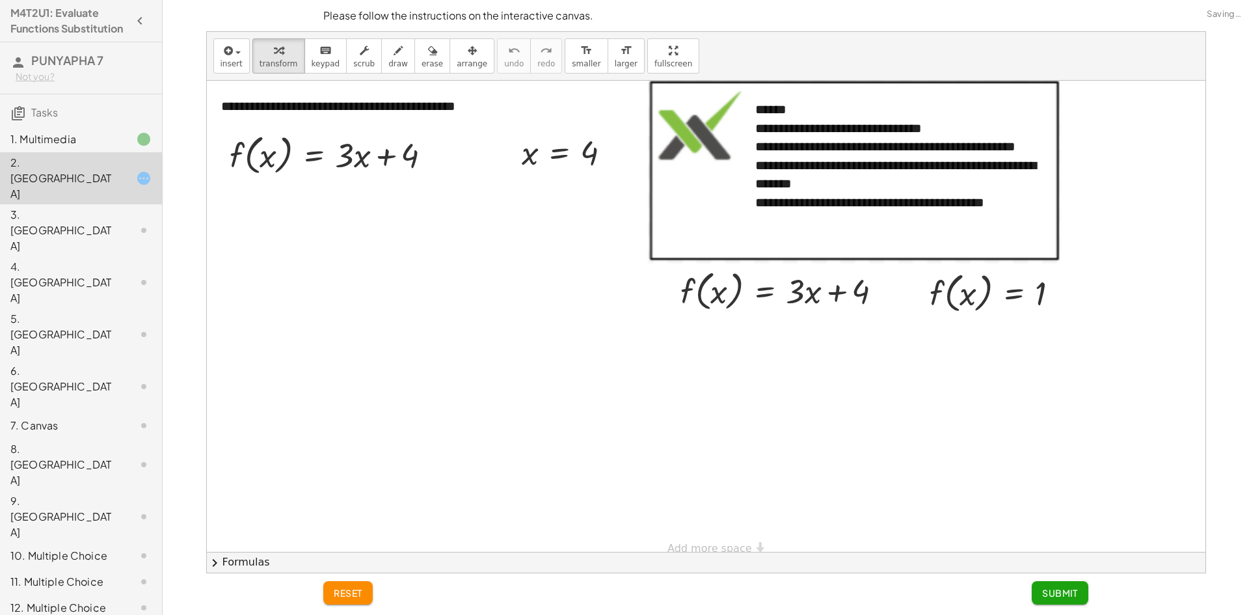
scroll to position [0, 0]
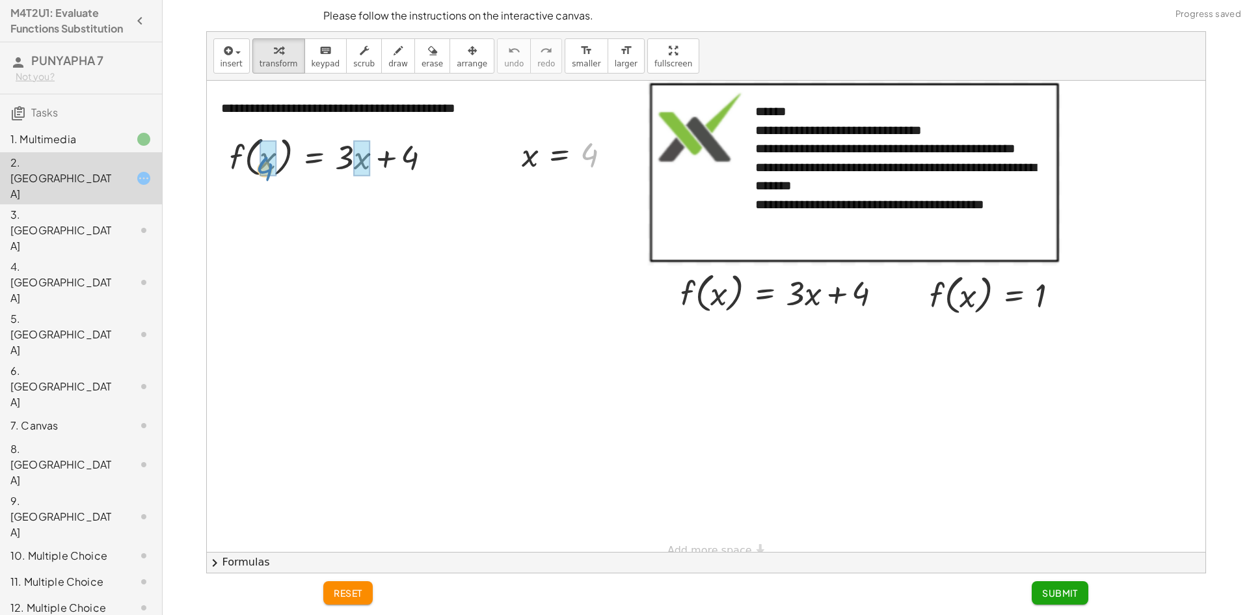
drag, startPoint x: 585, startPoint y: 148, endPoint x: 261, endPoint y: 163, distance: 324.8
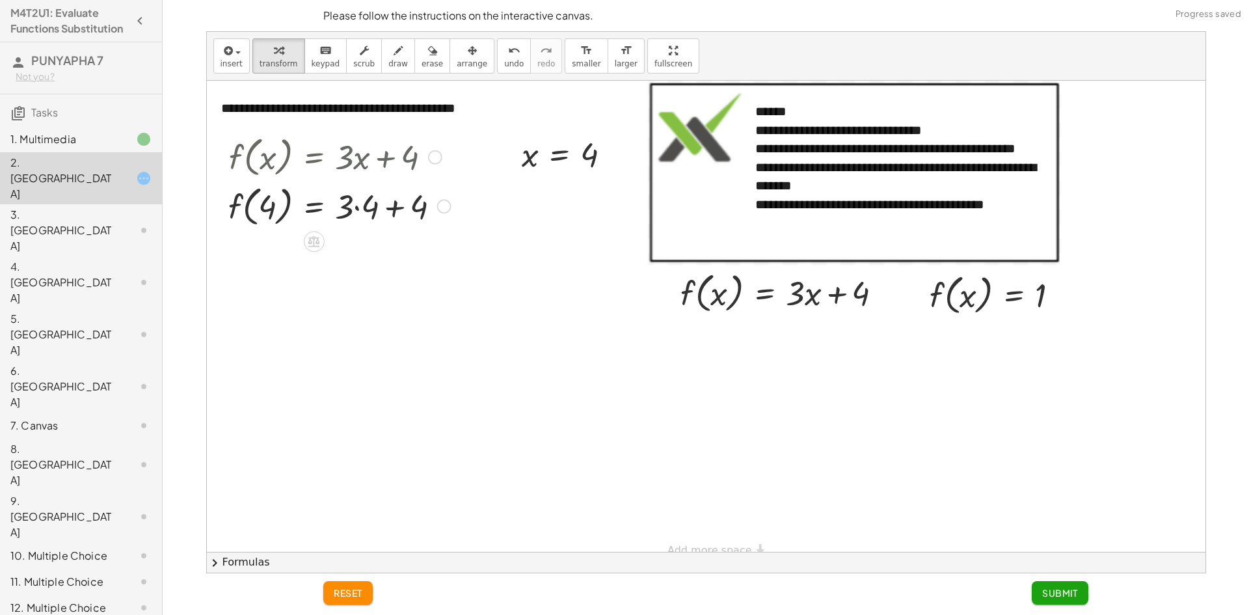
click at [353, 200] on div at bounding box center [339, 205] width 235 height 49
click at [358, 213] on div at bounding box center [339, 205] width 235 height 49
click at [384, 298] on div at bounding box center [706, 325] width 998 height 488
click at [388, 259] on div at bounding box center [339, 254] width 235 height 49
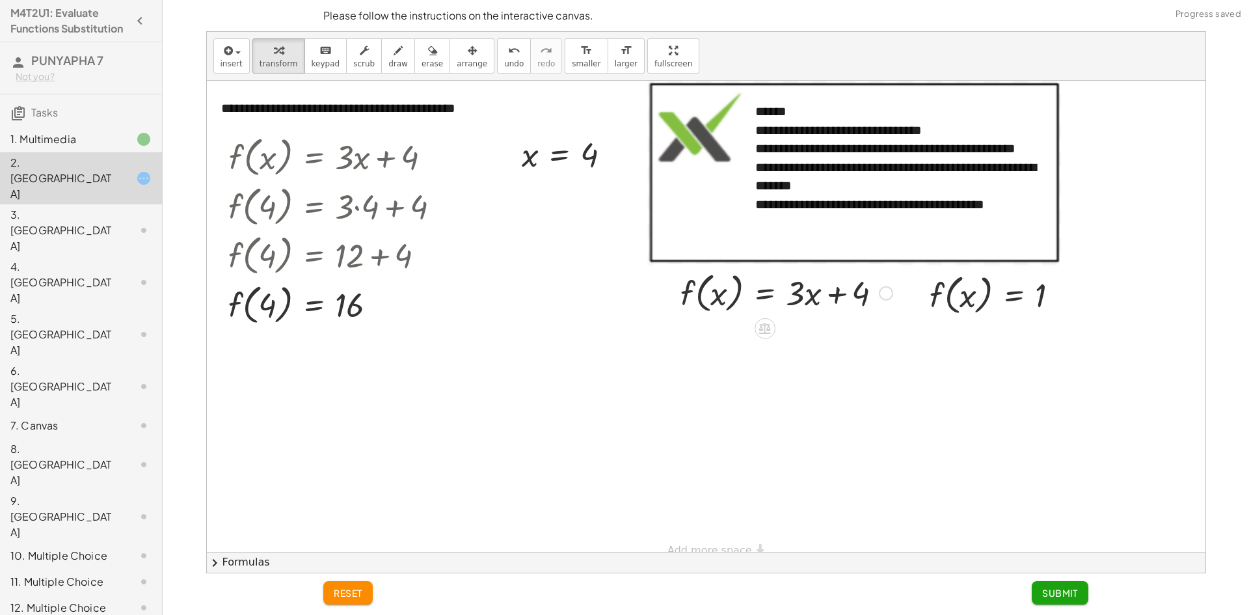
click at [713, 287] on div at bounding box center [786, 291] width 225 height 49
click at [972, 304] on div at bounding box center [999, 293] width 153 height 49
drag, startPoint x: 940, startPoint y: 297, endPoint x: 687, endPoint y: 286, distance: 253.9
click at [588, 143] on div at bounding box center [571, 154] width 113 height 43
drag, startPoint x: 855, startPoint y: 347, endPoint x: 850, endPoint y: 339, distance: 9.0
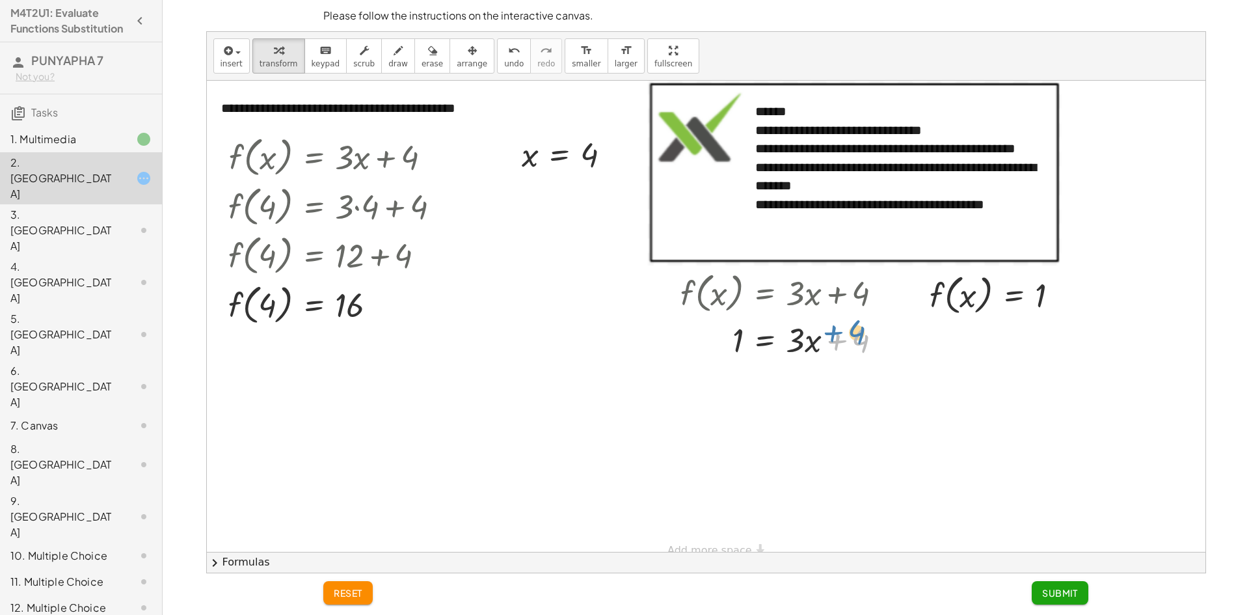
click at [850, 339] on div at bounding box center [786, 339] width 225 height 44
drag, startPoint x: 862, startPoint y: 339, endPoint x: 754, endPoint y: 334, distance: 108.1
click at [754, 334] on div at bounding box center [786, 339] width 225 height 44
click at [869, 384] on div at bounding box center [810, 383] width 273 height 44
click at [872, 390] on div at bounding box center [810, 383] width 273 height 44
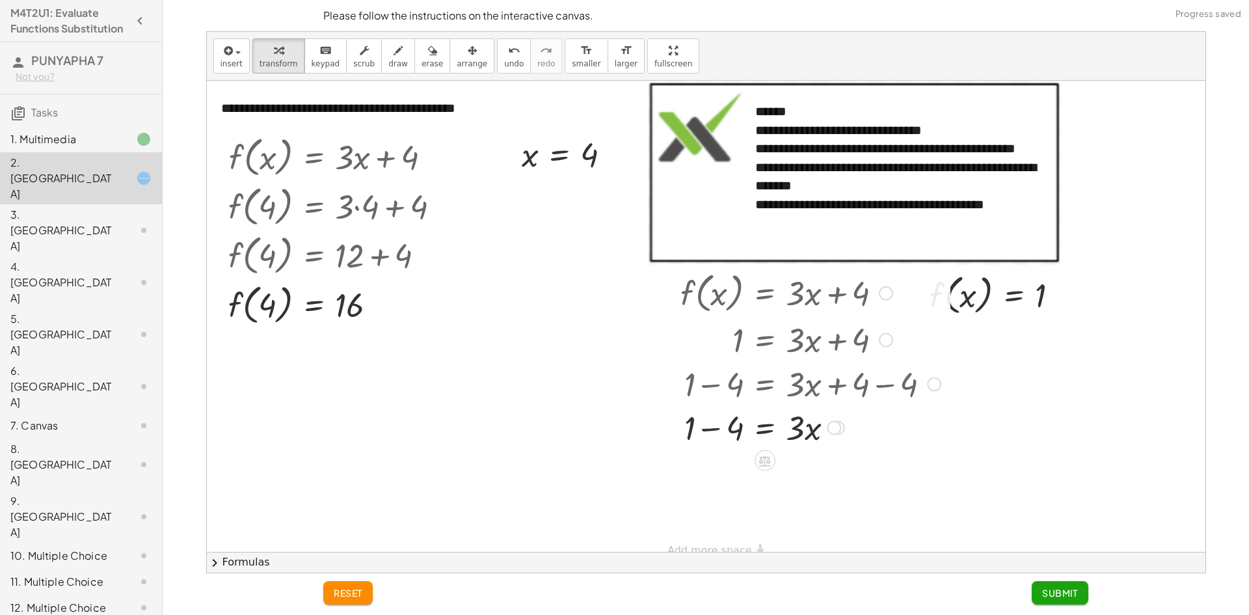
click at [721, 380] on div at bounding box center [810, 383] width 273 height 44
click at [702, 429] on div at bounding box center [810, 427] width 273 height 44
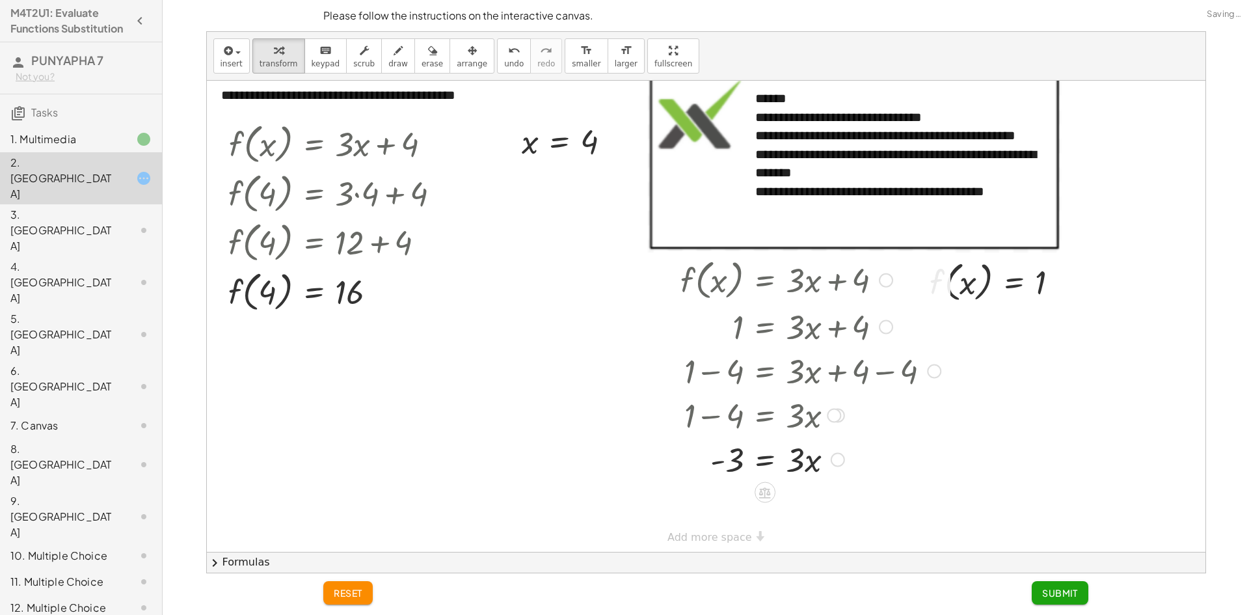
scroll to position [17, 0]
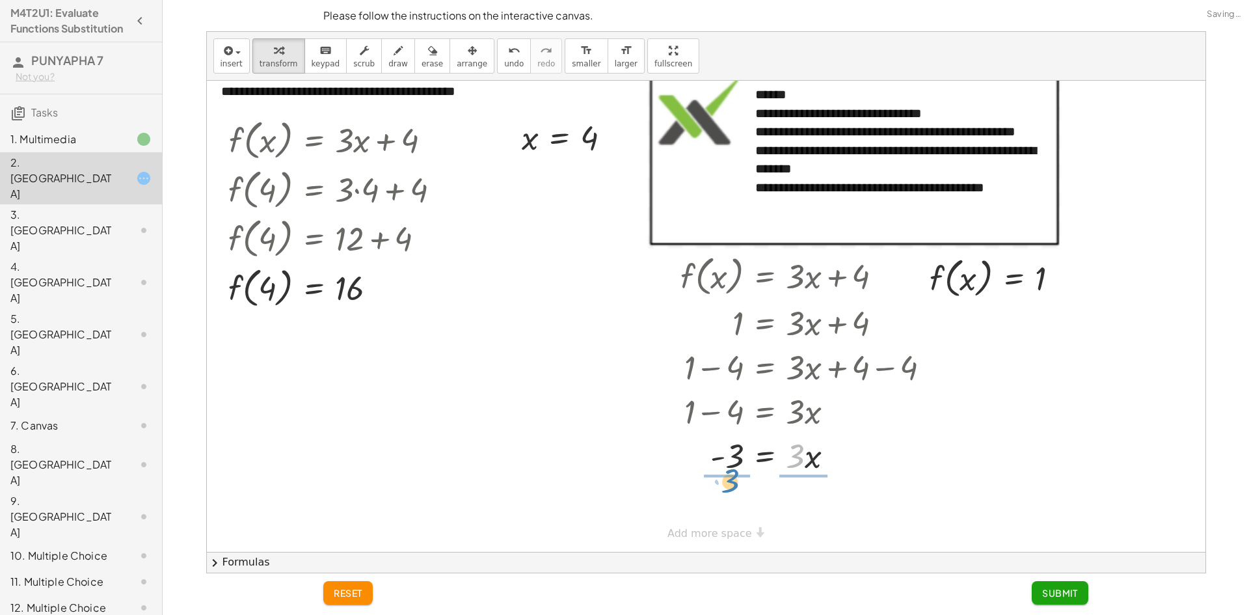
drag, startPoint x: 797, startPoint y: 463, endPoint x: 732, endPoint y: 488, distance: 69.8
click at [730, 516] on div at bounding box center [810, 508] width 273 height 65
click at [792, 514] on div at bounding box center [810, 508] width 273 height 65
click at [1057, 589] on span "Submit" at bounding box center [1060, 593] width 36 height 12
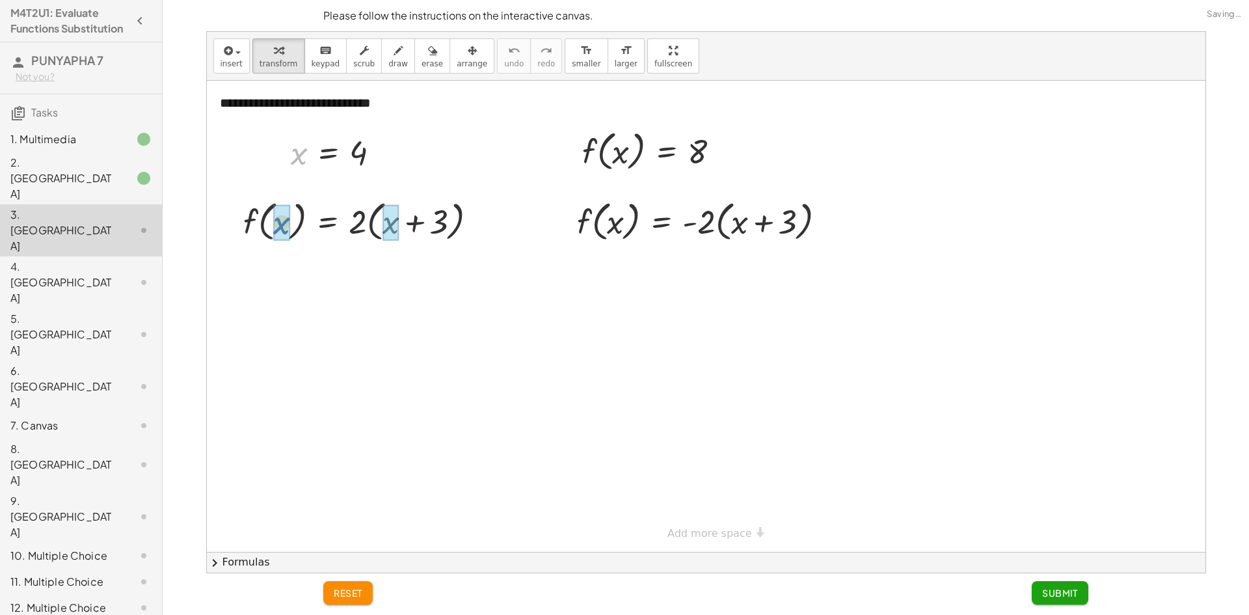
drag, startPoint x: 295, startPoint y: 161, endPoint x: 278, endPoint y: 230, distance: 71.6
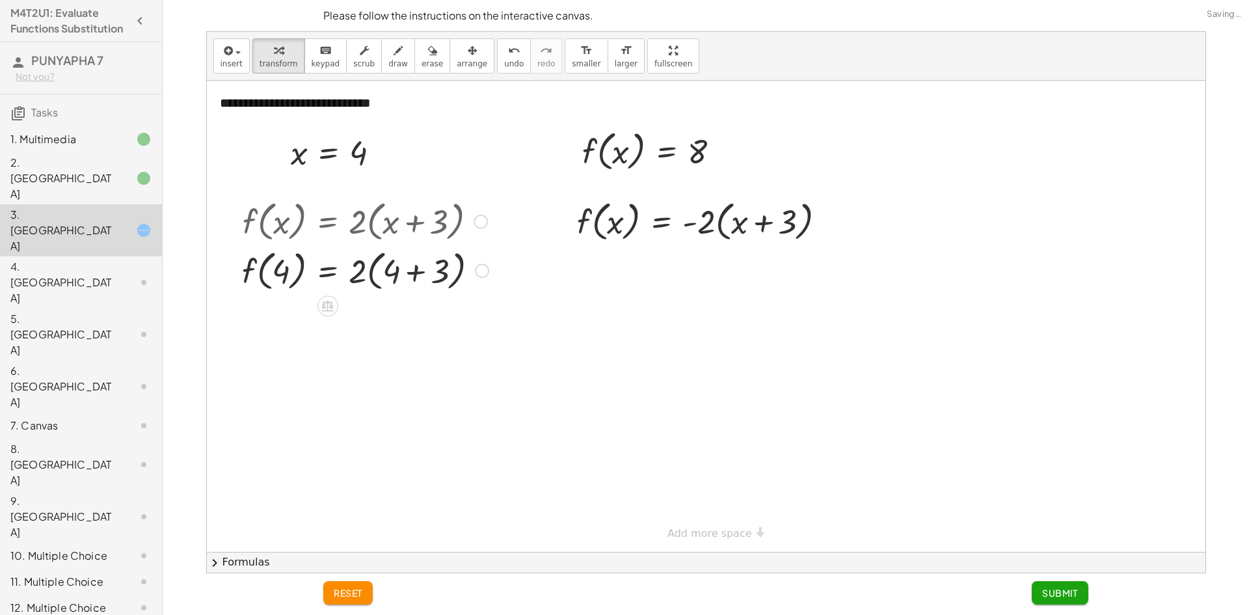
click at [425, 276] on div at bounding box center [364, 269] width 259 height 49
click at [378, 285] on div at bounding box center [364, 269] width 259 height 49
click at [364, 321] on div at bounding box center [364, 318] width 259 height 49
click at [284, 337] on div at bounding box center [364, 318] width 259 height 49
click at [376, 325] on div at bounding box center [364, 318] width 259 height 49
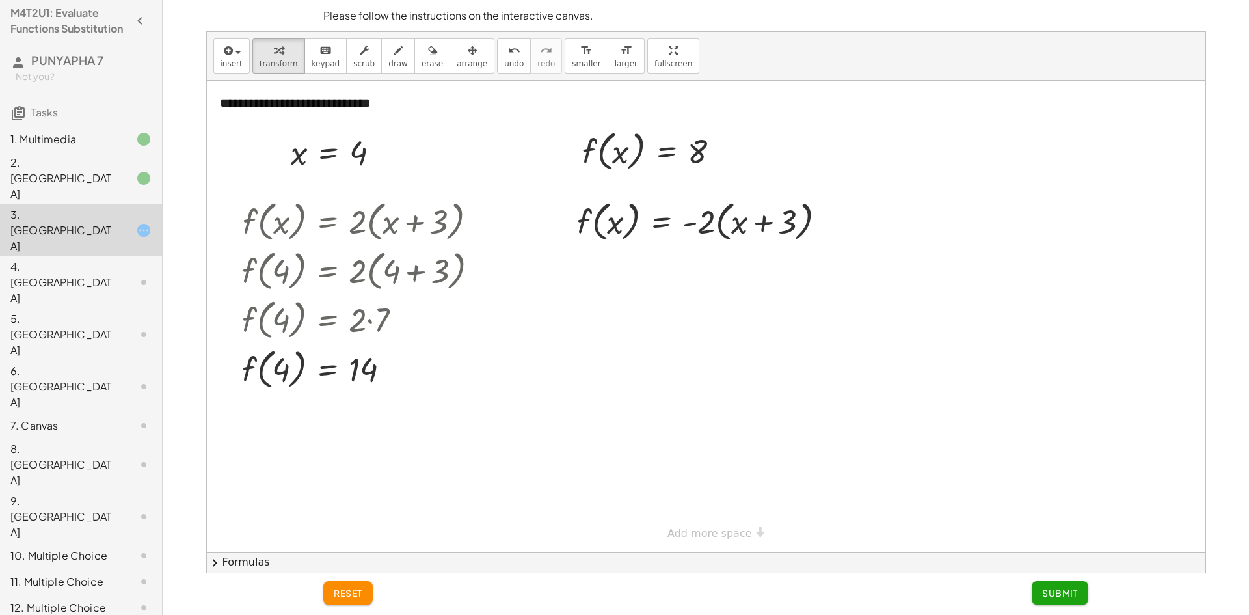
click at [360, 593] on span "reset" at bounding box center [348, 593] width 29 height 12
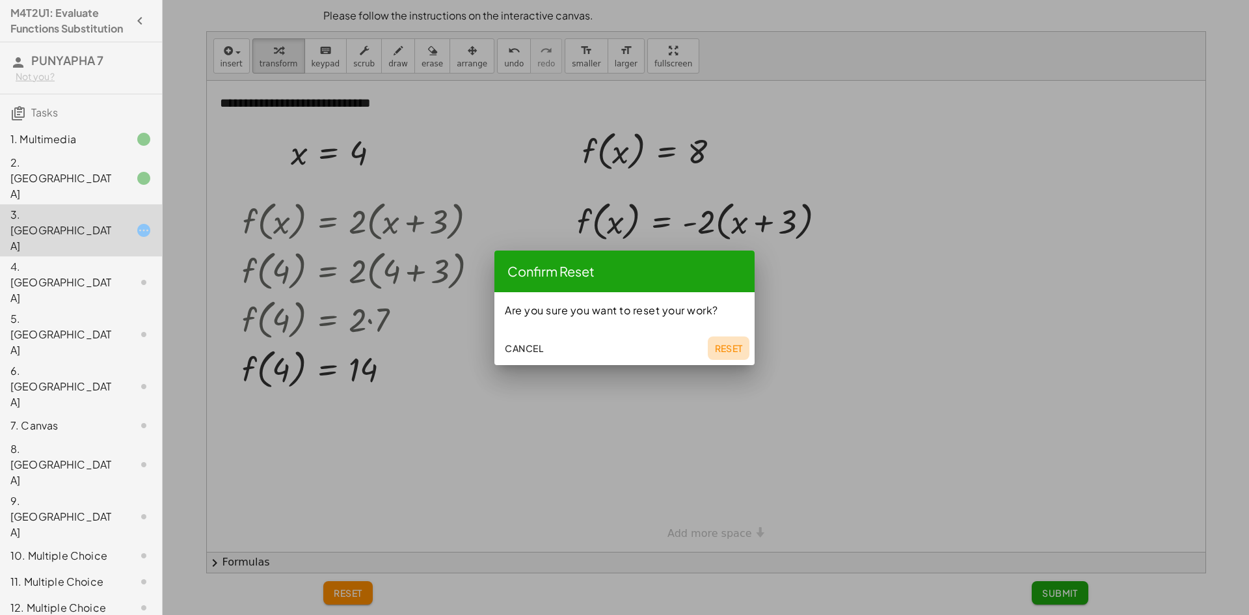
click at [730, 353] on span "Reset" at bounding box center [728, 348] width 29 height 12
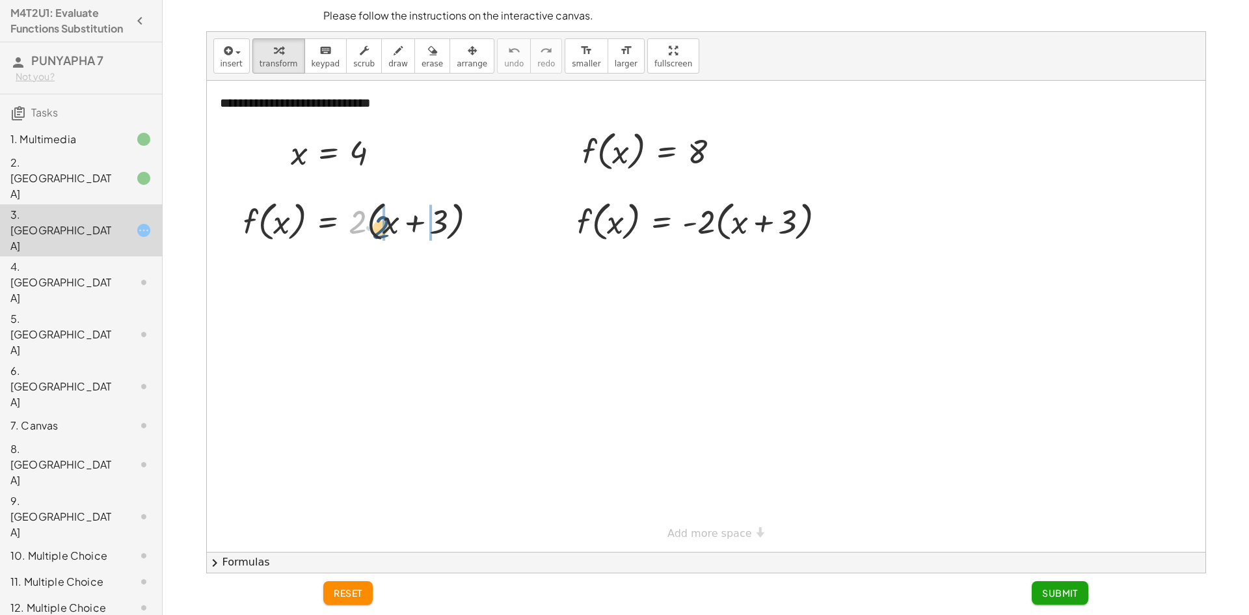
drag, startPoint x: 362, startPoint y: 220, endPoint x: 385, endPoint y: 225, distance: 24.0
click at [385, 225] on div at bounding box center [365, 220] width 257 height 49
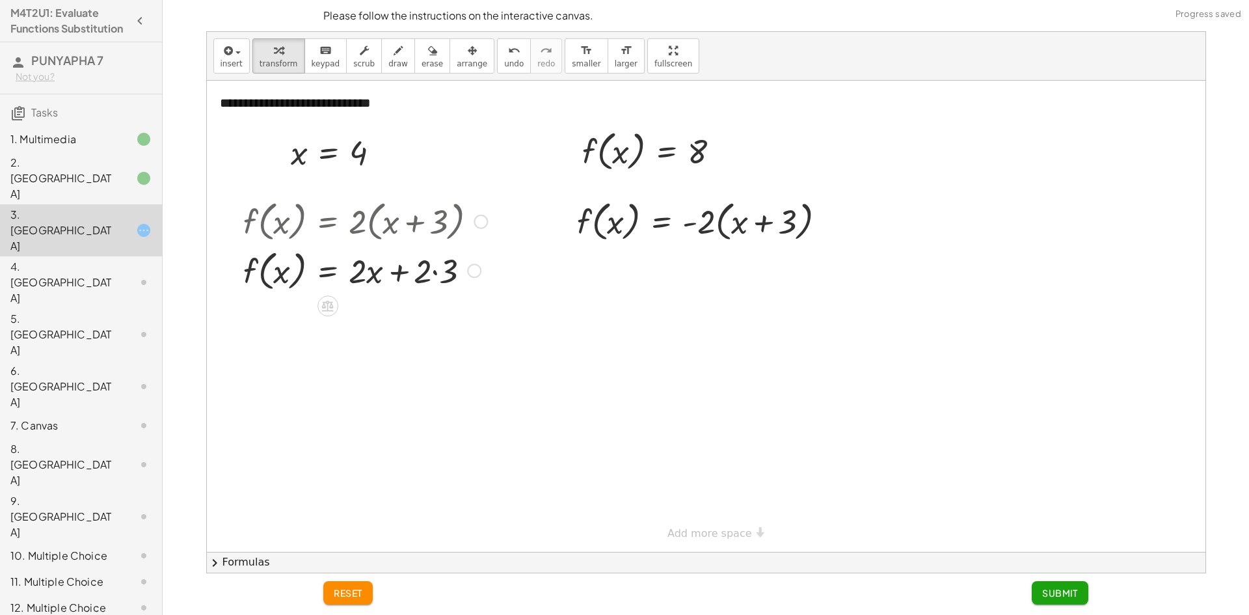
click at [452, 280] on div at bounding box center [365, 269] width 257 height 49
click at [354, 321] on div at bounding box center [365, 318] width 257 height 49
drag, startPoint x: 356, startPoint y: 155, endPoint x: 618, endPoint y: 153, distance: 261.4
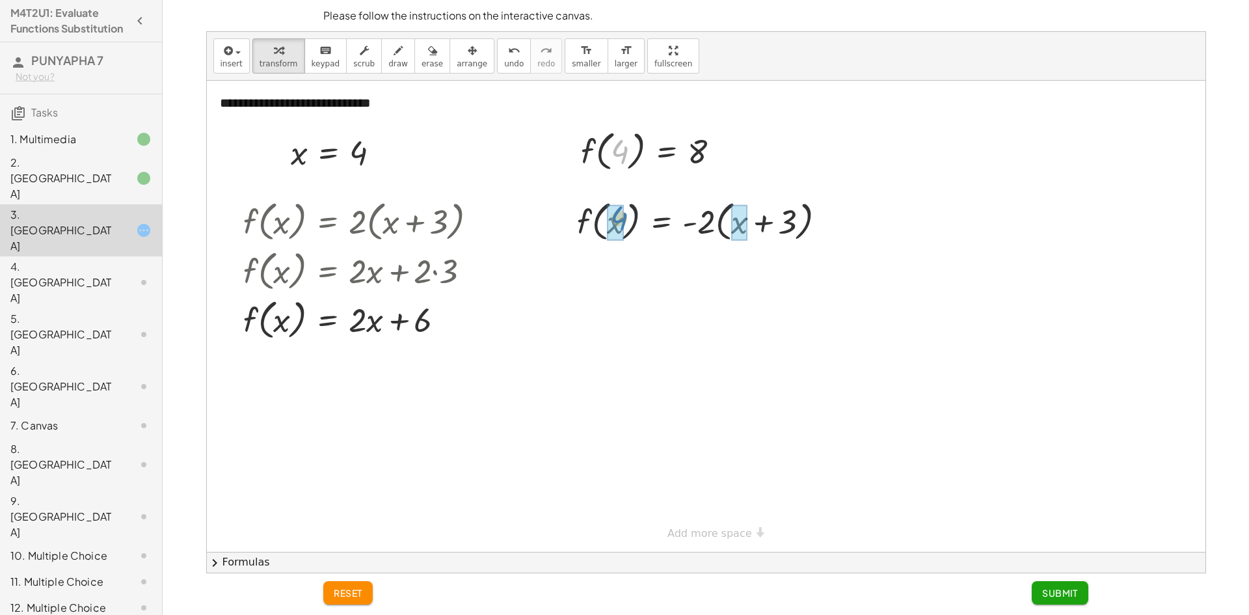
drag, startPoint x: 620, startPoint y: 155, endPoint x: 618, endPoint y: 222, distance: 67.0
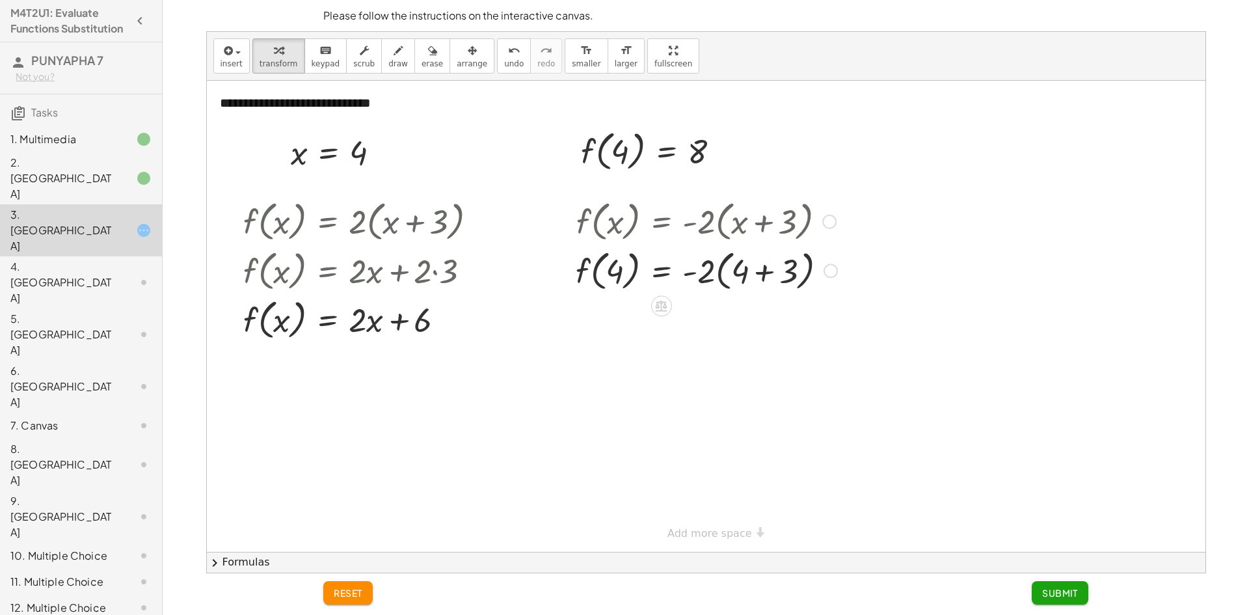
click at [727, 280] on div at bounding box center [706, 269] width 274 height 49
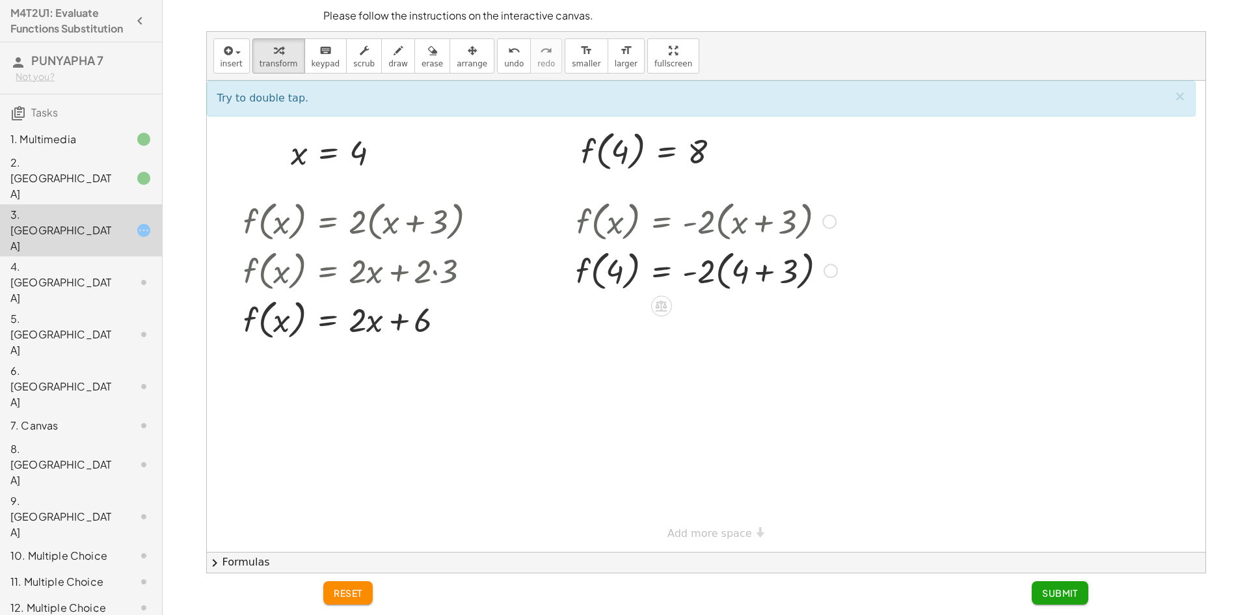
click at [730, 277] on div at bounding box center [706, 269] width 274 height 49
click at [698, 276] on div at bounding box center [706, 269] width 274 height 49
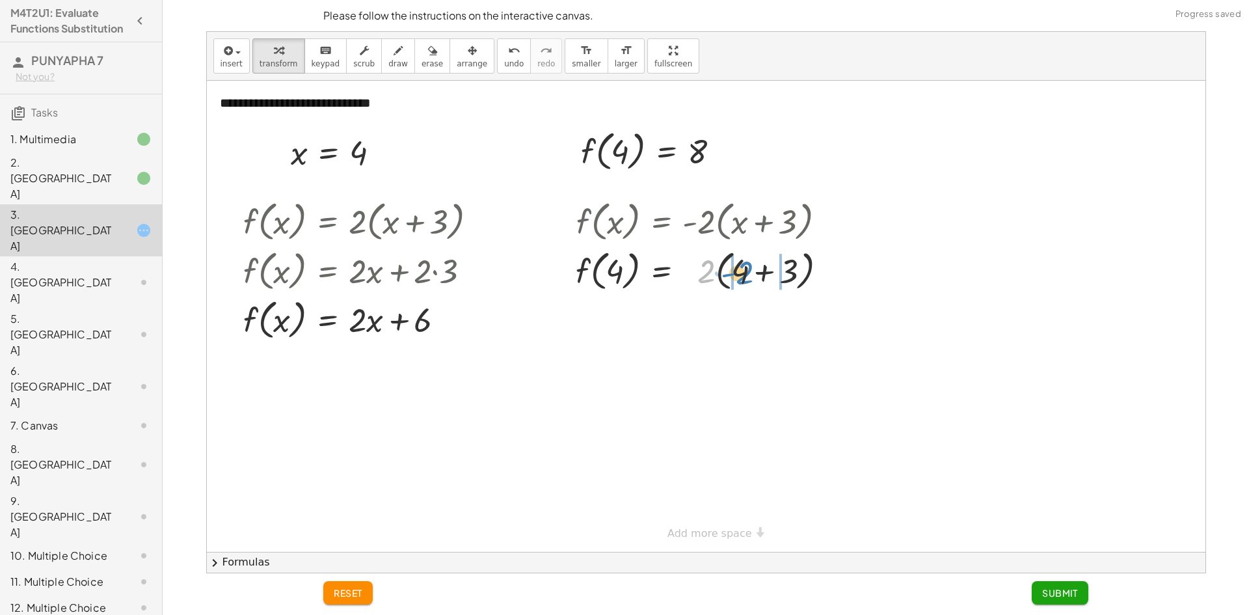
drag, startPoint x: 703, startPoint y: 274, endPoint x: 741, endPoint y: 276, distance: 38.4
click at [741, 276] on div at bounding box center [706, 269] width 274 height 49
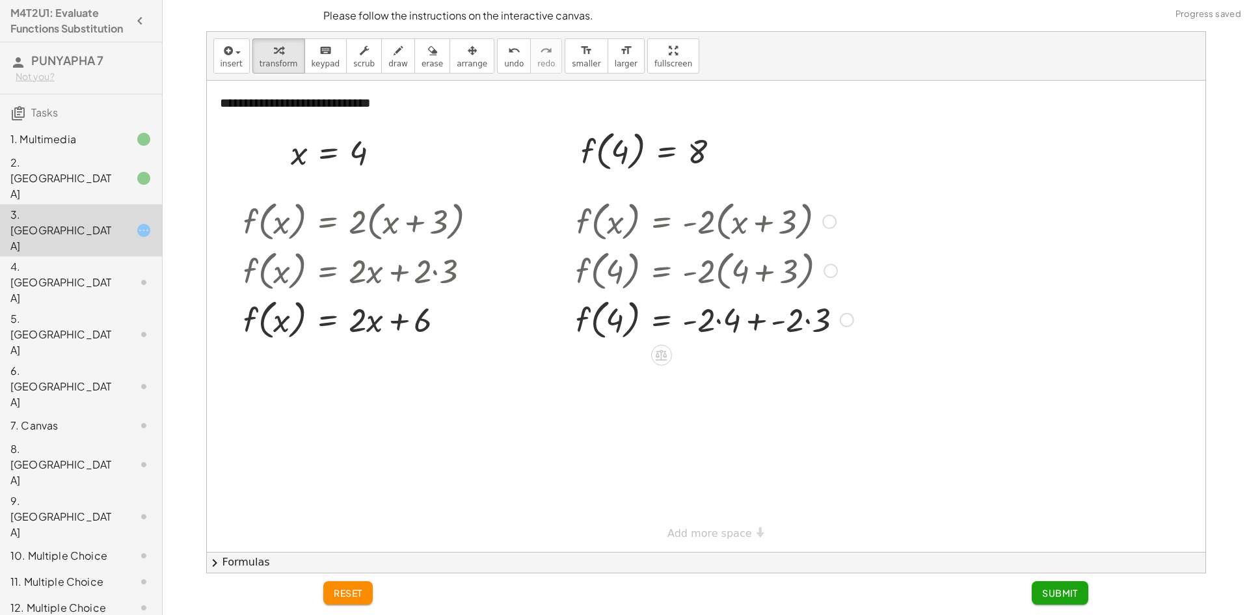
click at [812, 313] on div at bounding box center [714, 318] width 291 height 49
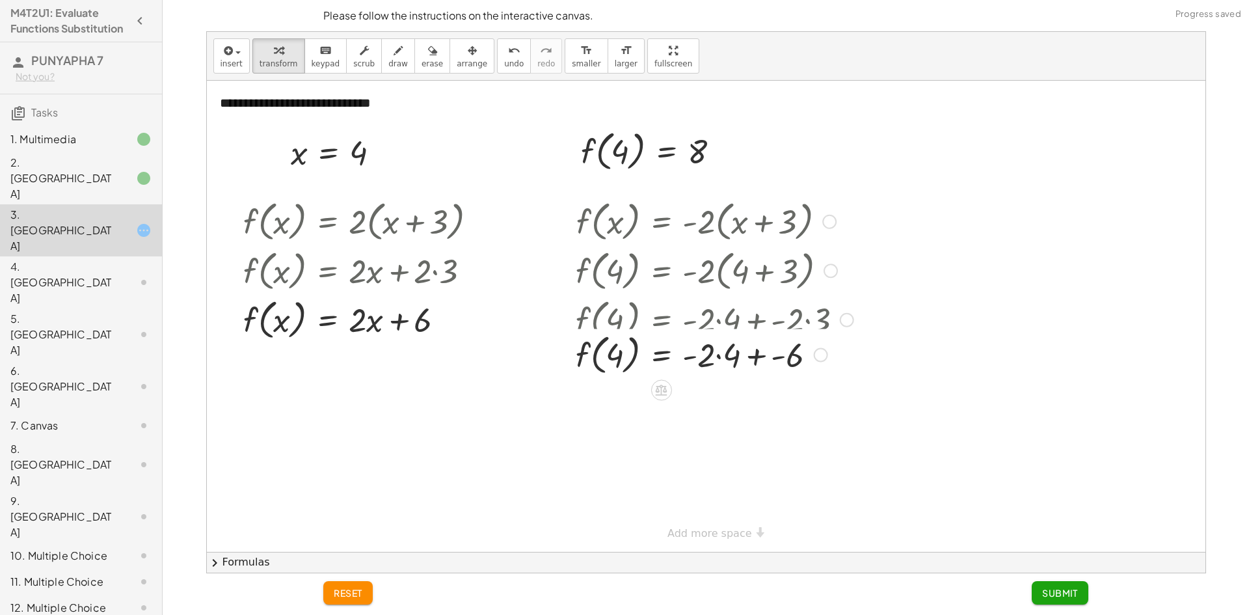
click at [789, 330] on div at bounding box center [714, 318] width 291 height 49
click at [776, 365] on div at bounding box center [714, 367] width 291 height 49
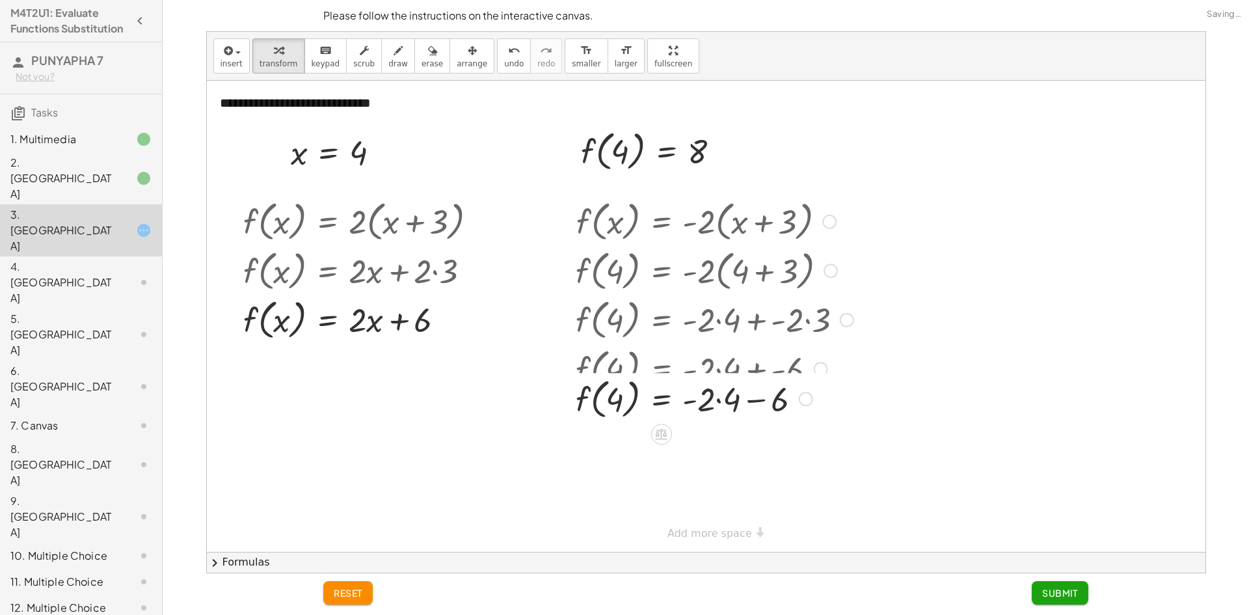
click at [661, 222] on div "f ( , x ) = · - 2 · ( + x + 3 ) f ( , 4 ) = · - 2 · ( + 4 + 3 ) f ( , 4 ) = + ·…" at bounding box center [661, 222] width 0 height 0
click at [743, 420] on div at bounding box center [714, 416] width 291 height 49
click at [728, 423] on div at bounding box center [714, 416] width 291 height 49
click at [716, 423] on div at bounding box center [714, 416] width 291 height 49
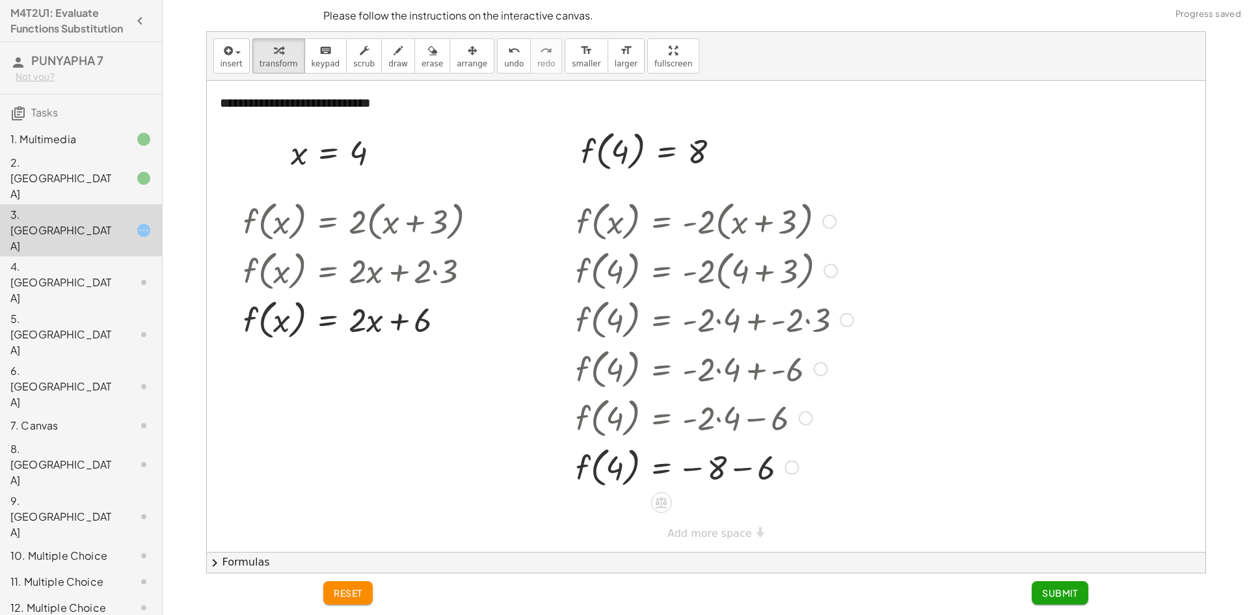
click at [721, 451] on div at bounding box center [714, 466] width 291 height 49
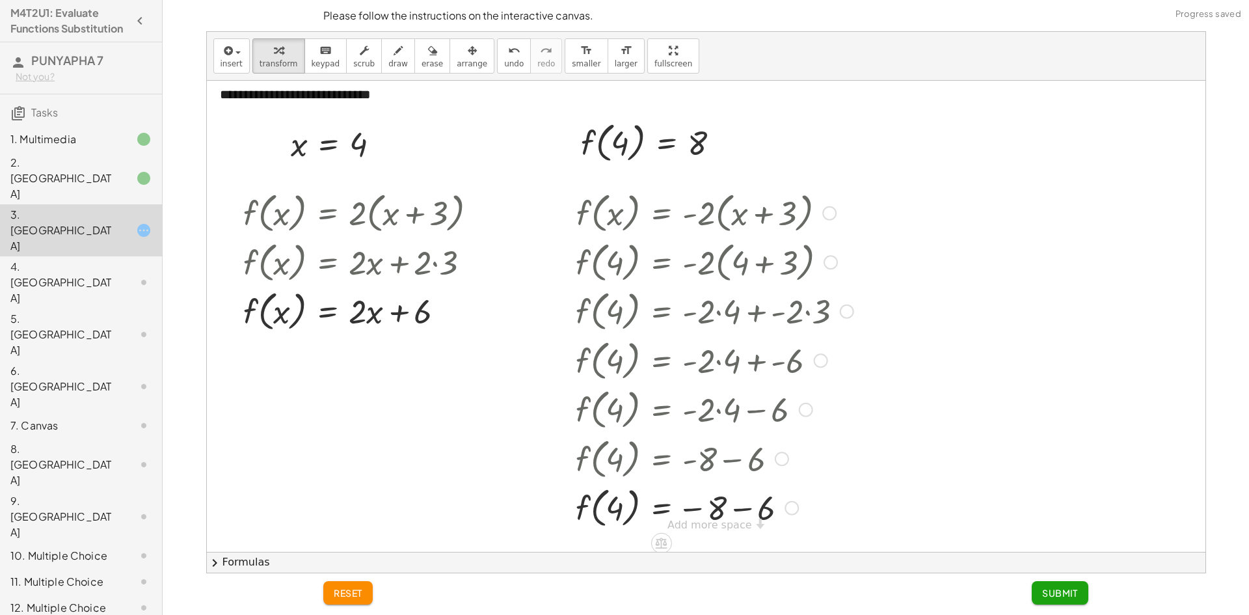
scroll to position [10, 0]
click at [729, 509] on div at bounding box center [714, 504] width 291 height 49
click at [715, 502] on div at bounding box center [714, 504] width 291 height 49
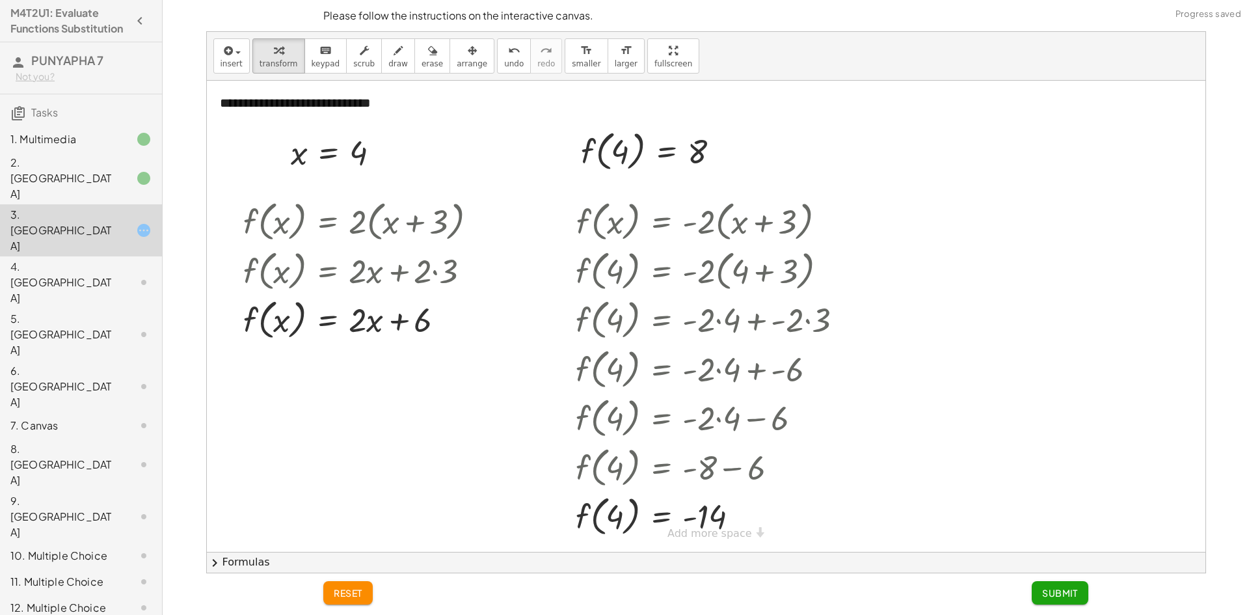
scroll to position [0, 0]
click at [360, 587] on span "reset" at bounding box center [348, 593] width 29 height 12
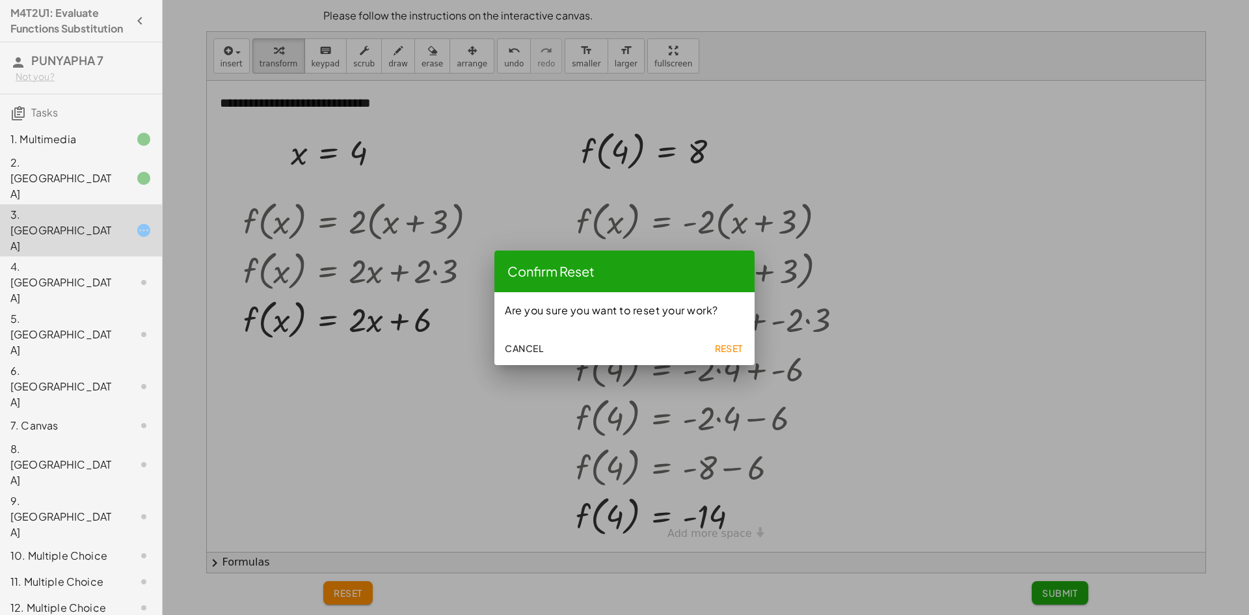
click at [727, 346] on span "Reset" at bounding box center [728, 348] width 29 height 12
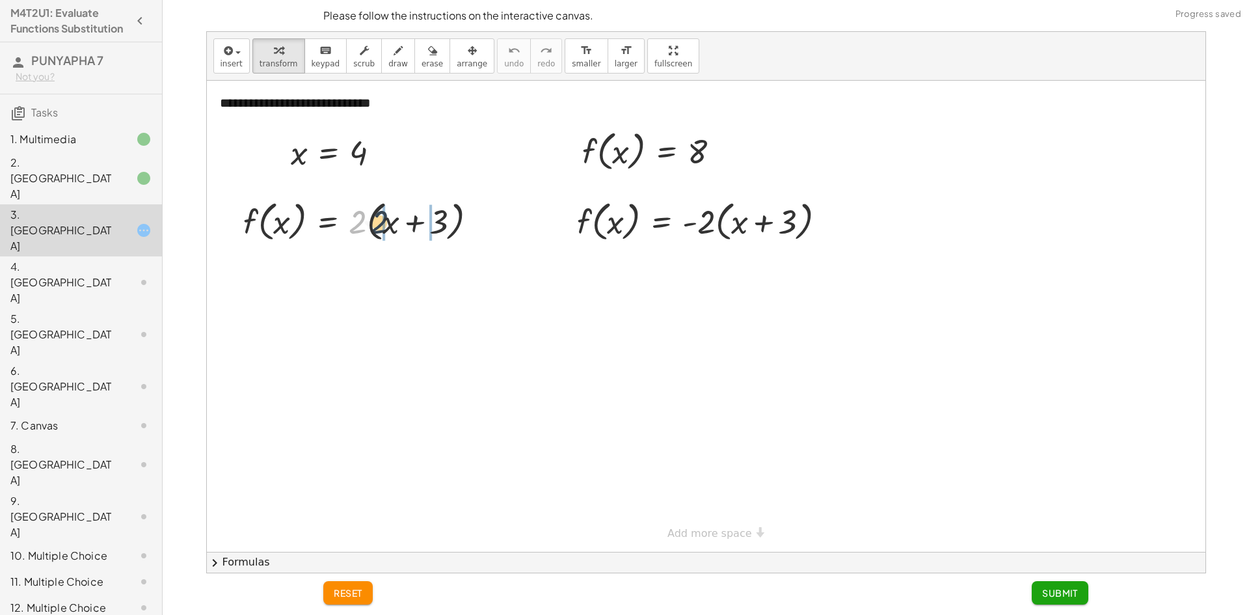
drag, startPoint x: 356, startPoint y: 225, endPoint x: 380, endPoint y: 225, distance: 23.4
click at [380, 225] on div at bounding box center [365, 220] width 257 height 49
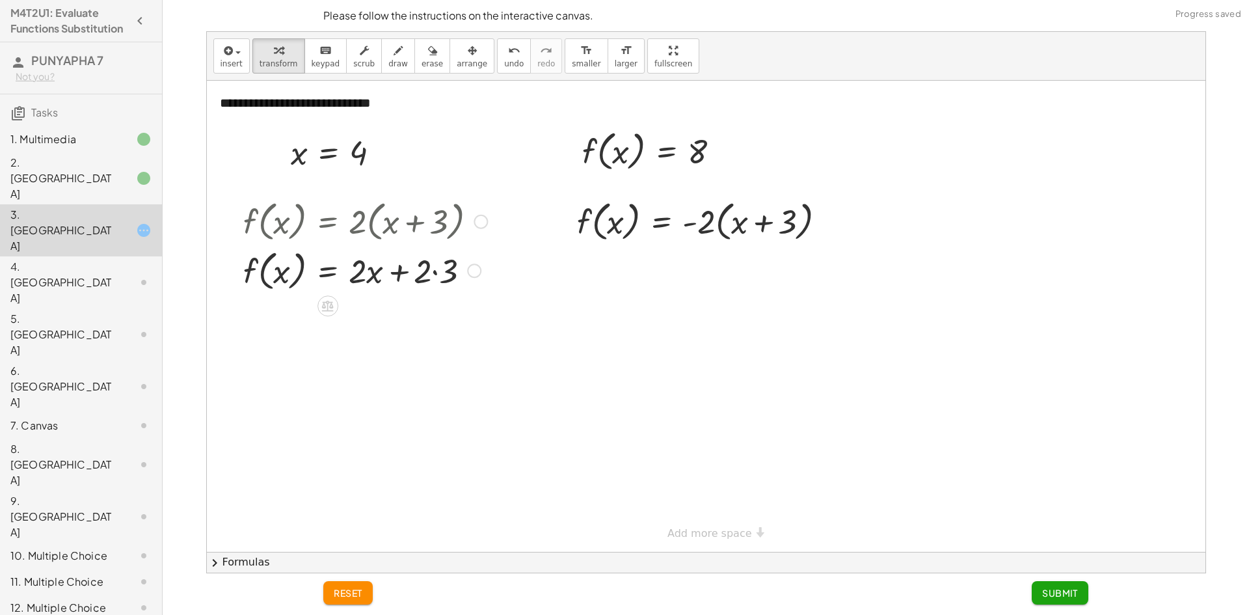
click at [435, 272] on div at bounding box center [365, 269] width 257 height 49
drag, startPoint x: 358, startPoint y: 148, endPoint x: 609, endPoint y: 153, distance: 251.1
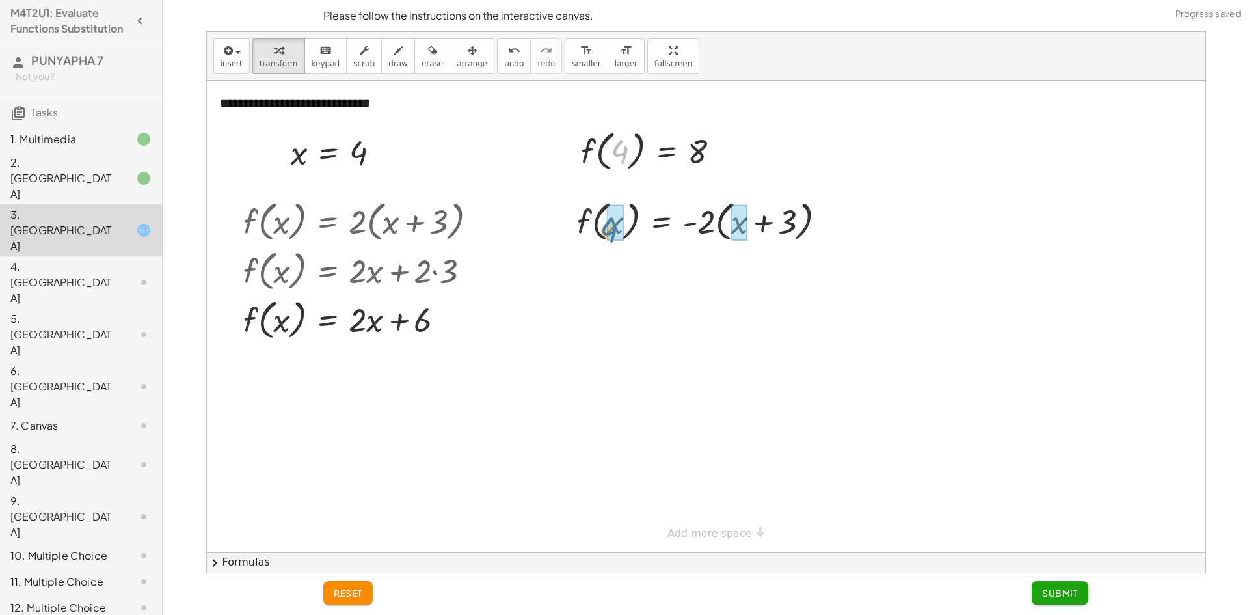
drag, startPoint x: 620, startPoint y: 153, endPoint x: 609, endPoint y: 232, distance: 79.5
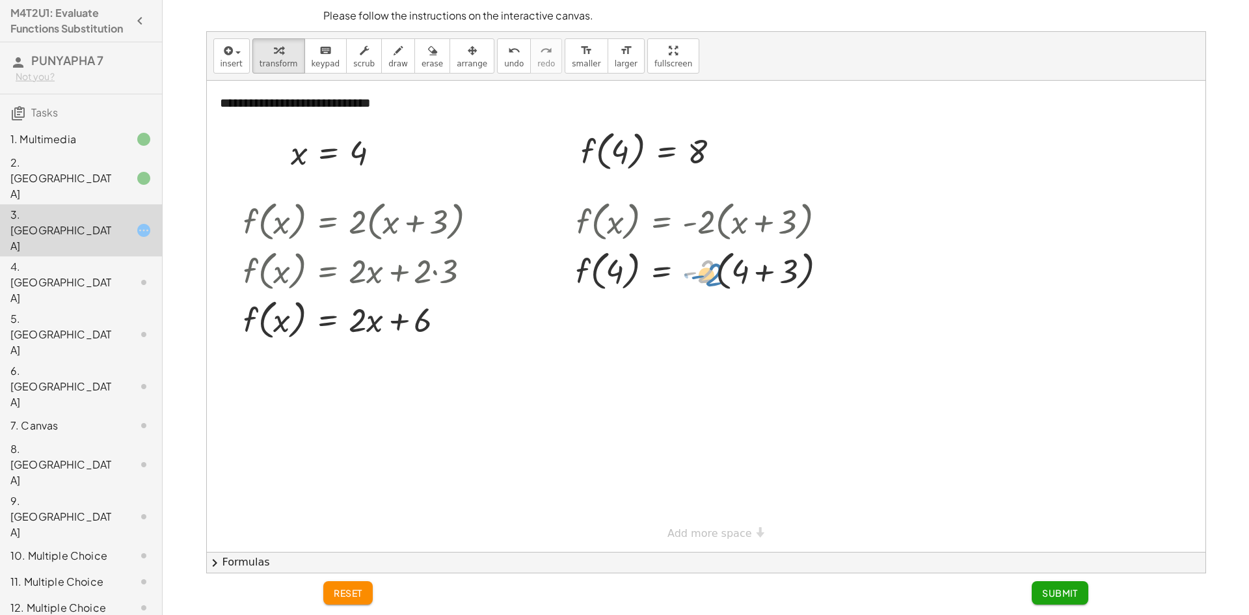
drag, startPoint x: 704, startPoint y: 271, endPoint x: 711, endPoint y: 274, distance: 8.5
click at [711, 274] on div at bounding box center [706, 269] width 274 height 49
click at [762, 274] on div at bounding box center [706, 269] width 274 height 49
click at [721, 326] on div at bounding box center [706, 318] width 274 height 49
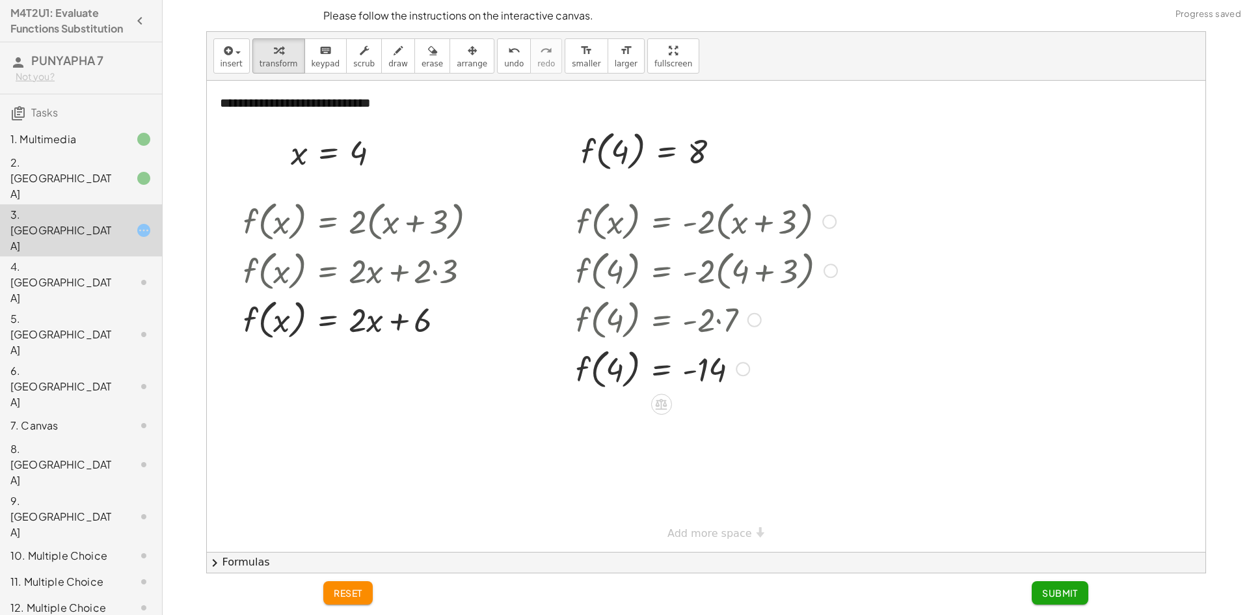
drag, startPoint x: 741, startPoint y: 363, endPoint x: 756, endPoint y: 458, distance: 96.0
click at [755, 458] on div "**********" at bounding box center [706, 316] width 998 height 471
